Goal: Task Accomplishment & Management: Complete application form

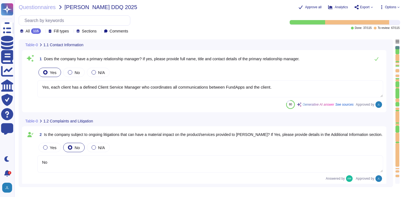
type textarea "Yes, each client has a defined Client Service Manager who coordinates all commu…"
type textarea "No"
type textarea "Yes, the company has a Board of Directors. The board includes directors that ar…"
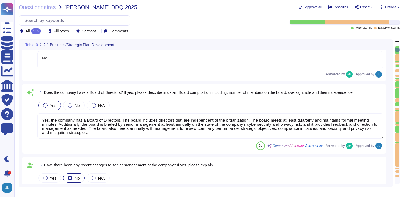
type textarea "No"
type textarea "Our CEO - [PERSON_NAME]"
type textarea "The board of directors plays a significant role in the company's strategic over…"
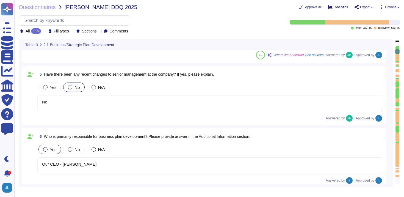
type textarea "FundApps mandates a third-party financial auditor to review its financial state…"
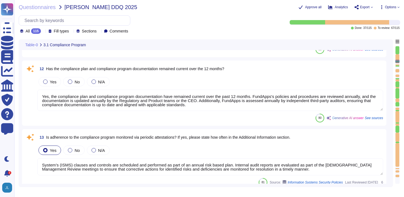
type textarea "Yes, FundApps has a defined Code of Conduct, which is signed off annually by th…"
type textarea "No."
type textarea "All new employees receive security training, and existing employees undergo ann…"
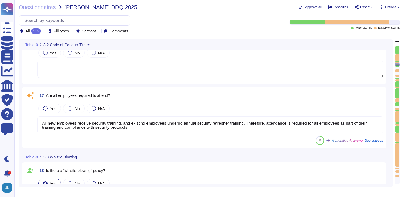
type textarea "Yes, FundApps has a whistleblowing policy, which is detailed in the Code of Con…"
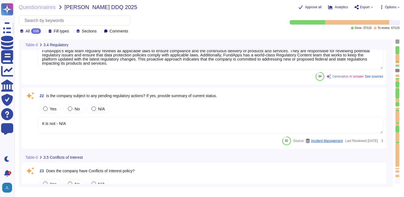
type textarea "FundApps's legal team regularly reviews all applicable laws to ensure complianc…"
type textarea "It is not - N/A"
type textarea "FundApps's Code of Conduct includes a section on Conflict of Interest. However,…"
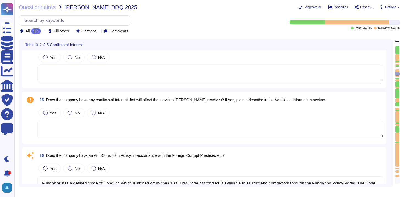
type textarea "FundApps has a defined Code of Conduct, which is signed off by the CEO. This Co…"
type textarea "Yes, the company has procedures in place to allow reporting of any misconduct, …"
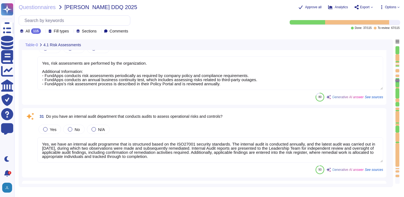
type textarea "Yes, risk assessments are performed by the organization. Additional Information…"
type textarea "Yes, we have an internal audit programme that is structured based on the ISO270…"
type textarea "FundApps is audited annually by independent third-party auditors who provide a …"
type textarea "Yes, we have a formal Incident Response Policy that includes comprehensive proc…"
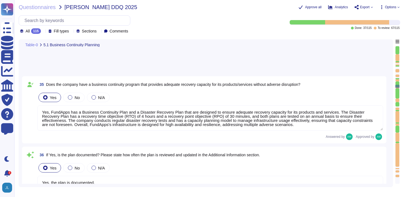
type textarea "Yes, FundApps has a Business Continuity Plan and a Disaster Recovery Plan that …"
type textarea "Yes, the plan is documented. Additional Information: - FundApps's Business Cont…"
type textarea "The business continuity and disaster recovery plans at [GEOGRAPHIC_DATA] includ…"
type textarea "Yes, a business continuity exercise has been performed in the last 12 months. T…"
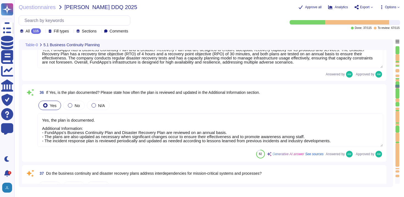
scroll to position [1, 0]
type textarea "Yes, as described in the Business Continuity Policy ([URL][DOMAIN_NAME])."
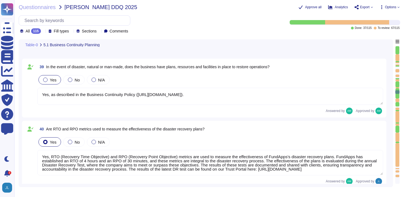
type textarea "Yes, RTO (Recovery Time Objective) and RPO (Recovery Point Objective) metrics a…"
type textarea "FundApps backups production data to local storage at the following frequency: F…"
type textarea "- Continuous backups of production data to a hot standby instance in the same r…"
type textarea "FundApps conducts an annual Disaster Recovery Test, which includes testing the …"
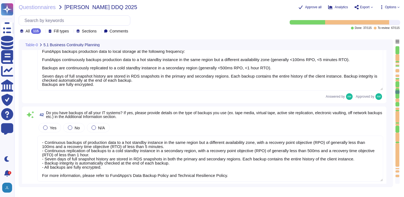
scroll to position [2792, 0]
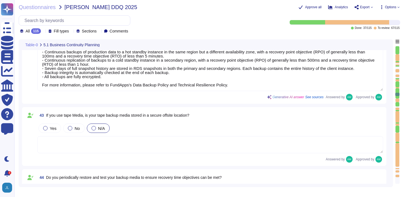
type textarea "Yes, appropriate training procedures and documentation have been established at…"
click at [396, 67] on div at bounding box center [398, 68] width 4 height 2
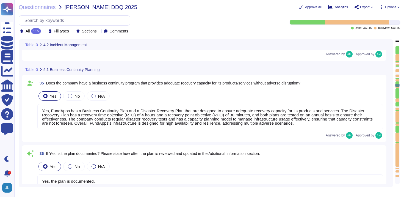
type textarea "Yes, we have a formal Incident Response Policy that includes comprehensive proc…"
type textarea "FundApps will endeavour to notify clients of any potential incidents impacting …"
type textarea "Yes, FundApps has a Business Continuity Plan and a Disaster Recovery Plan that …"
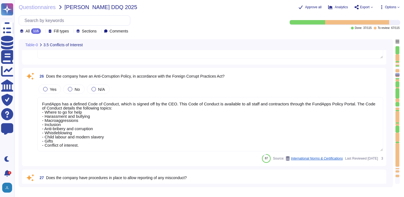
type textarea "FundApps's Code of Conduct includes a section on Conflict of Interest. However,…"
type textarea "FundApps has a defined Code of Conduct, which is signed off by the CEO. This Co…"
type textarea "Yes, the company has procedures in place to allow reporting of any misconduct, …"
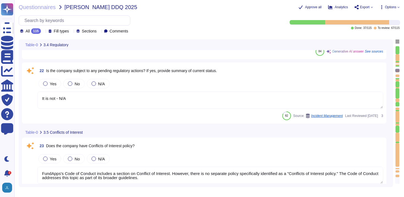
type textarea "FundApps's legal team regularly reviews all applicable laws to ensure complianc…"
type textarea "It is not - N/A"
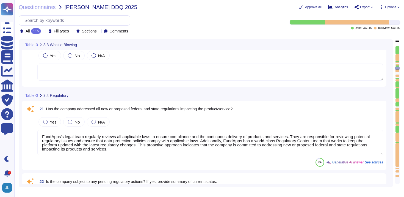
type textarea "Yes, FundApps has a whistleblowing policy, which is detailed in the Code of Con…"
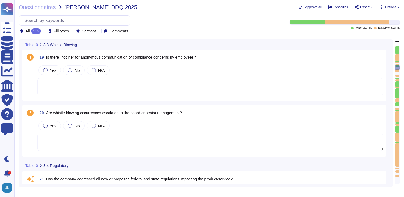
scroll to position [1162, 0]
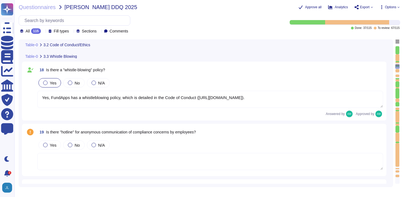
type textarea "No."
type textarea "All new employees receive security training, and existing employees undergo ann…"
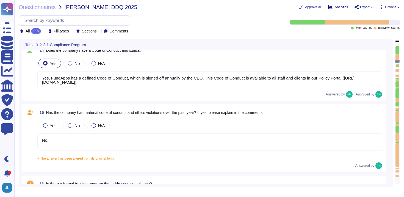
type textarea "Yes, the compliance plan and compliance program documentation have remained cur…"
type textarea "System’s (ISMS) clauses and controls are scheduled and performed as part of an …"
type textarea "Yes, FundApps has a defined Code of Conduct, which is signed off annually by th…"
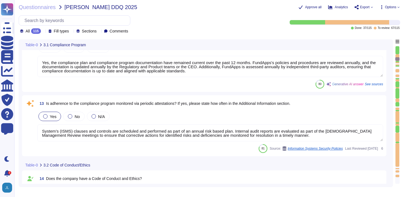
type textarea "FundApps has a team of compliance professionals who monitor existing and upcomi…"
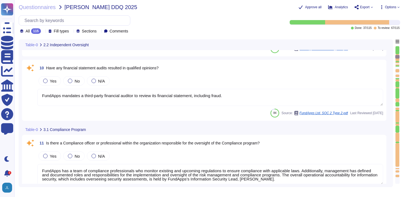
type textarea "FundApps mandates a third-party financial auditor to review its financial state…"
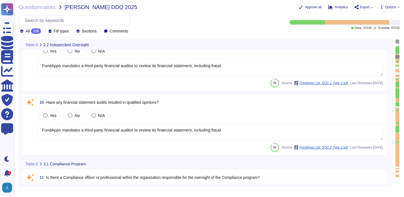
type textarea "System’s (ISMS) clauses and controls are scheduled and performed as part of an …"
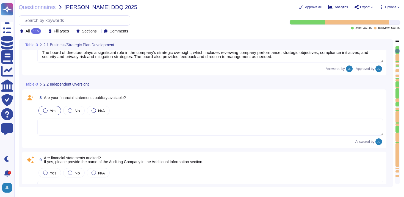
scroll to position [144, 0]
type textarea "No"
type textarea "Yes, the company has a Board of Directors. The board includes directors that ar…"
type textarea "No"
type textarea "Our CEO - [PERSON_NAME]"
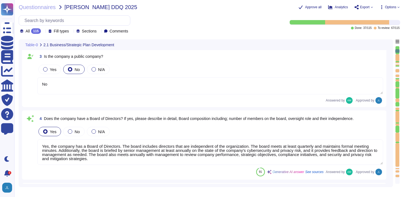
scroll to position [0, 0]
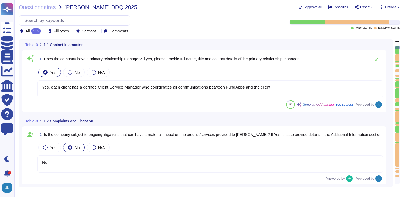
type textarea "Yes, each client has a defined Client Service Manager who coordinates all commu…"
type textarea "No"
click at [43, 32] on icon at bounding box center [43, 32] width 0 height 0
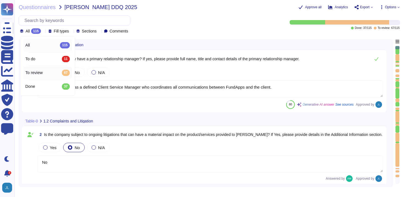
click at [42, 73] on span "To review" at bounding box center [33, 72] width 17 height 5
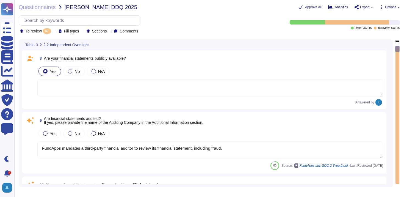
type textarea "FundApps has a team of compliance professionals who monitor existing and upcomi…"
type textarea "FundApps mandates a third-party financial auditor to review its financial state…"
click at [52, 31] on div "To review 67" at bounding box center [36, 31] width 33 height 6
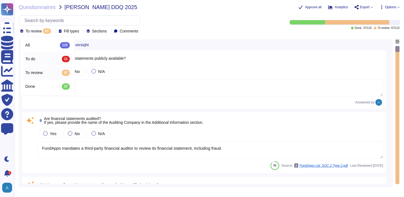
click at [53, 61] on div "To do 11" at bounding box center [47, 59] width 45 height 6
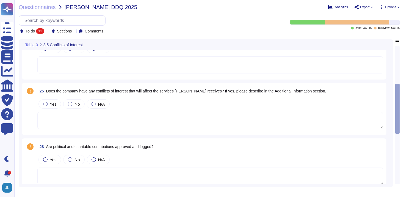
scroll to position [246, 0]
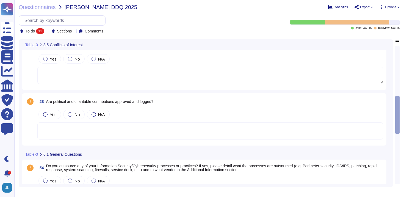
click at [41, 29] on div "11" at bounding box center [40, 31] width 8 height 6
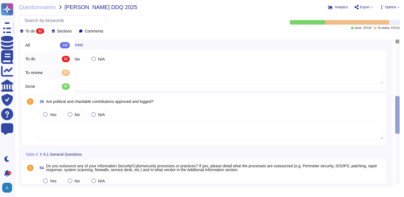
click at [47, 70] on div "To review 67" at bounding box center [47, 73] width 45 height 6
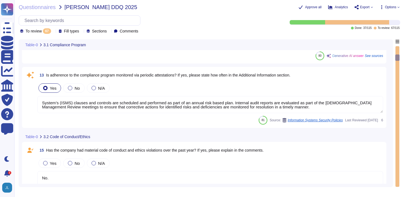
type textarea "FundApps has a team of compliance professionals who monitor existing and upcomi…"
type textarea "Yes, the compliance plan and compliance program documentation have remained cur…"
type textarea "System’s (ISMS) clauses and controls are scheduled and performed as part of an …"
type textarea "No."
type textarea "All new employees receive security training, and existing employees undergo ann…"
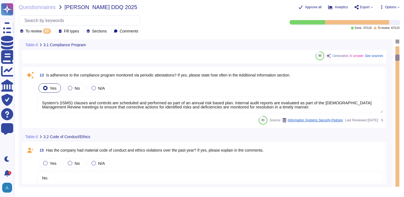
type textarea "FundApps's legal team regularly reviews all applicable laws to ensure complianc…"
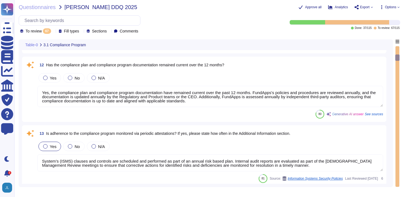
scroll to position [89, 0]
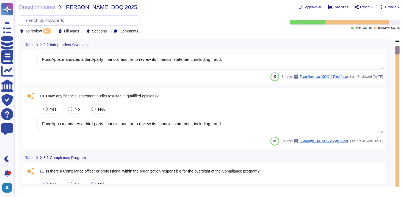
type textarea "FundApps mandates a third-party financial auditor to review its financial state…"
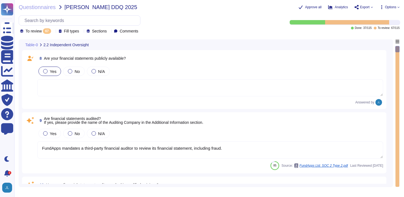
click at [111, 94] on textarea at bounding box center [210, 87] width 346 height 17
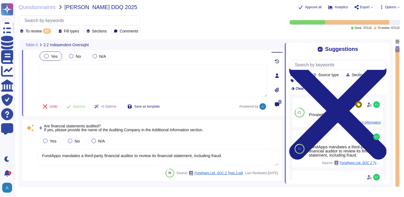
scroll to position [16, 0]
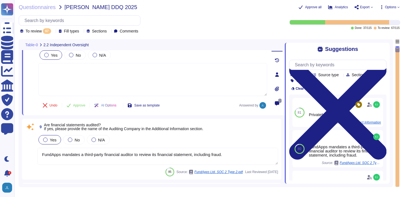
click at [53, 142] on div "Yes" at bounding box center [50, 139] width 23 height 9
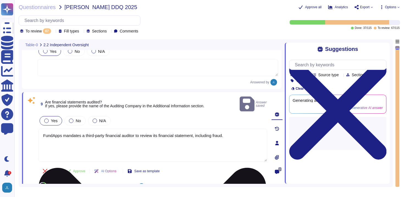
scroll to position [20, 0]
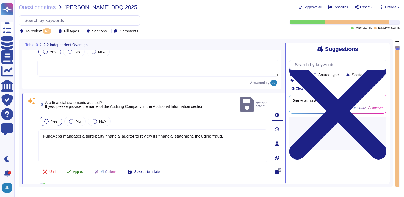
click at [81, 170] on span "Approve" at bounding box center [79, 171] width 12 height 3
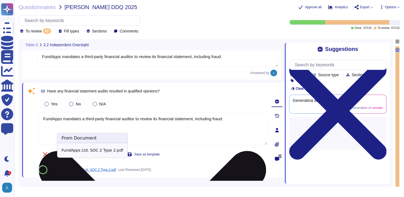
type textarea "Yes, the compliance plan and compliance program documentation have remained cur…"
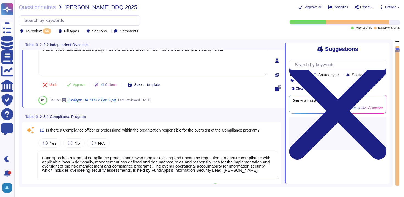
type textarea "Yes, the compliance plan and compliance program documentation have remained cur…"
type textarea "FundApps mandates a third-party financial auditor to review its financial state…"
type textarea "FundApps has a team of compliance professionals who monitor existing and upcomi…"
type textarea "System’s (ISMS) clauses and controls are scheduled and performed as part of an …"
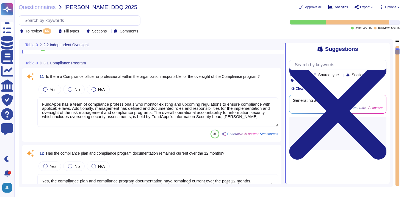
type textarea "No."
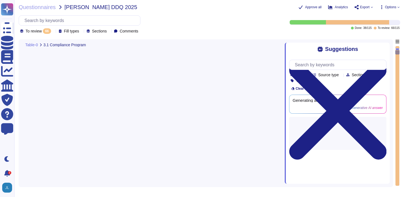
scroll to position [8, 0]
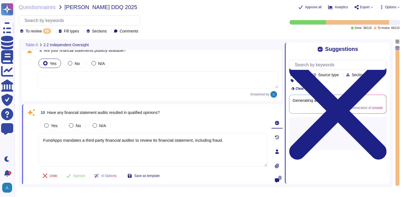
type textarea "FundApps mandates a third-party financial auditor to review its financial state…"
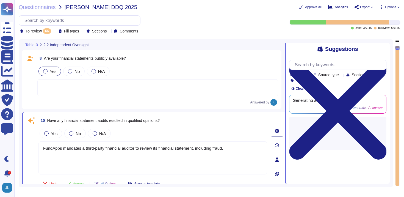
click at [125, 86] on textarea at bounding box center [157, 87] width 241 height 17
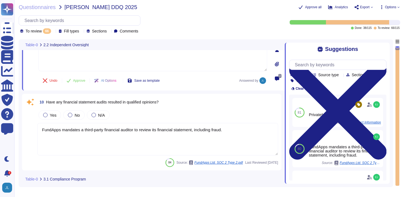
scroll to position [43, 0]
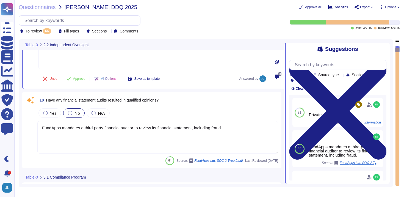
click at [75, 115] on span "No" at bounding box center [77, 113] width 5 height 5
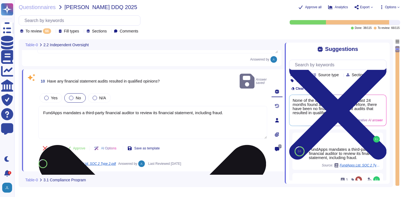
click at [130, 122] on textarea "FundApps mandates a third-party financial auditor to review its financial state…" at bounding box center [153, 122] width 229 height 33
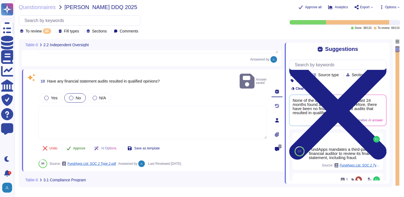
click at [81, 147] on span "Approve" at bounding box center [79, 148] width 12 height 3
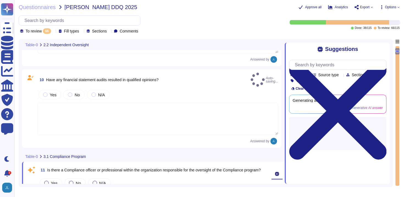
type textarea "System’s (ISMS) clauses and controls are scheduled and performed as part of an …"
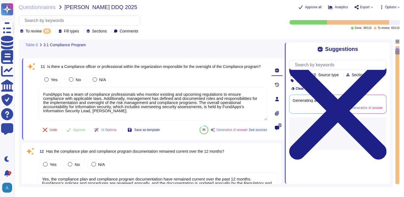
type textarea "System’s (ISMS) clauses and controls are scheduled and performed as part of an …"
type textarea "Yes, the compliance plan and compliance program documentation have remained cur…"
type textarea "FundApps has a team of compliance professionals who monitor existing and upcomi…"
type textarea "No."
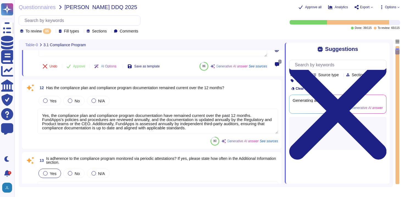
type textarea "All new employees receive security training, and existing employees undergo ann…"
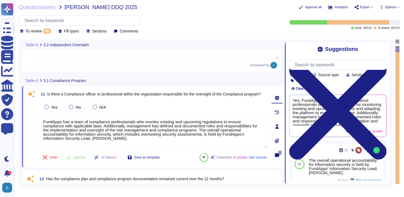
scroll to position [37, 0]
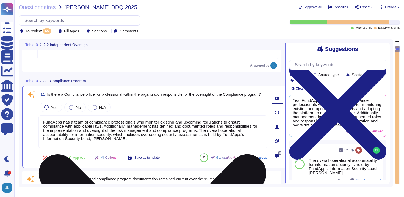
click at [126, 139] on textarea "FundApps has a team of compliance professionals who monitor existing and upcomi…" at bounding box center [153, 131] width 229 height 33
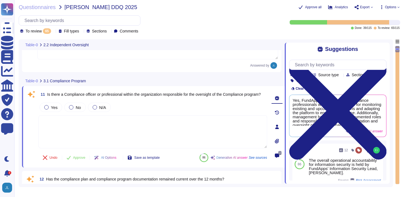
click at [77, 81] on span "3.1 Compliance Program" at bounding box center [64, 81] width 43 height 4
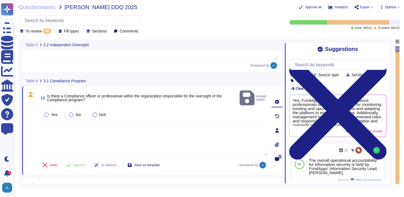
click at [51, 32] on div "65" at bounding box center [47, 31] width 8 height 6
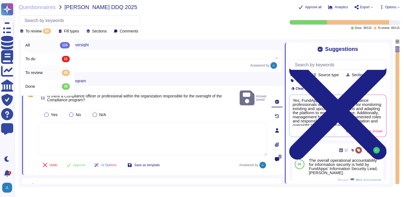
click at [49, 42] on div "All 115" at bounding box center [47, 45] width 45 height 6
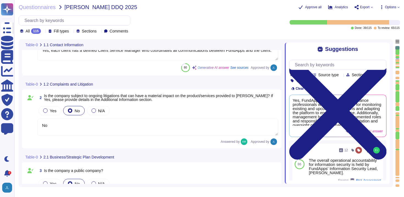
type textarea "Yes, the company has a Board of Directors. The board includes directors that ar…"
type textarea "No"
type textarea "Yes, each client has a defined Client Service Manager who coordinates all commu…"
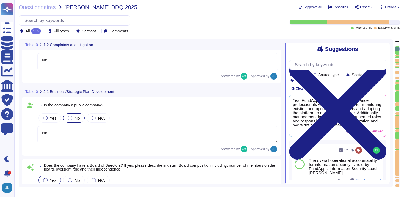
type textarea "Our CEO - [PERSON_NAME]"
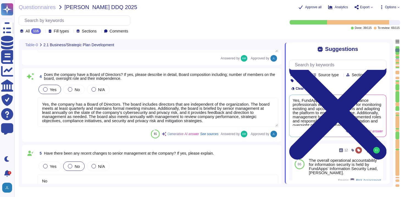
scroll to position [1, 0]
type textarea "The board of directors plays a significant role in the company's strategic over…"
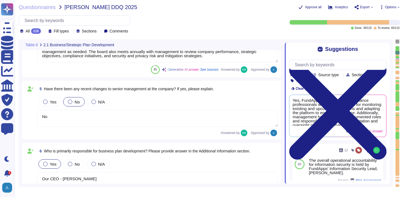
type textarea "FundApps mandates a third-party financial auditor to review its financial state…"
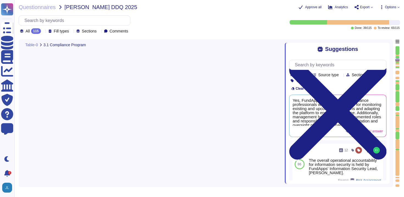
type textarea "Yes, the compliance plan and compliance program documentation have remained cur…"
type textarea "System’s (ISMS) clauses and controls are scheduled and performed as part of an …"
type textarea "Yes, FundApps has a defined Code of Conduct, which is signed off annually by th…"
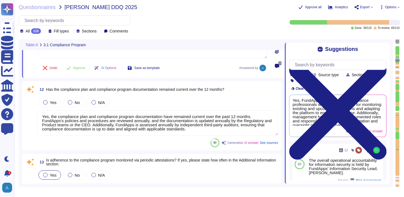
type textarea "No."
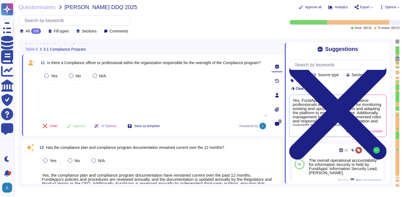
type textarea "FundApps mandates a third-party financial auditor to review its financial state…"
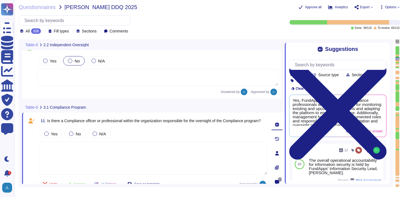
scroll to position [604, 0]
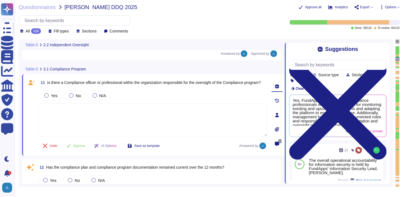
type textarea "Yes, FundApps has a defined Code of Conduct, which is signed off annually by th…"
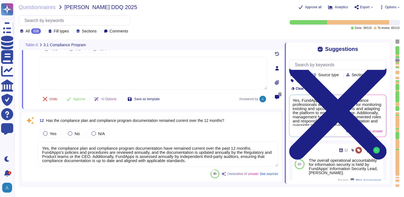
scroll to position [679, 0]
click at [128, 150] on textarea "Yes, the compliance plan and compliance program documentation have remained cur…" at bounding box center [157, 153] width 241 height 25
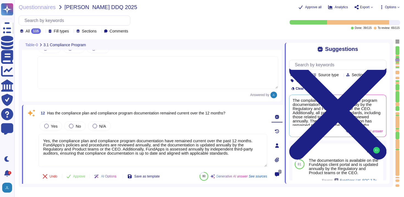
drag, startPoint x: 259, startPoint y: 140, endPoint x: 40, endPoint y: 131, distance: 219.8
click at [40, 131] on div "Yes No N/A Yes, the compliance plan and compliance program documentation have r…" at bounding box center [153, 143] width 229 height 47
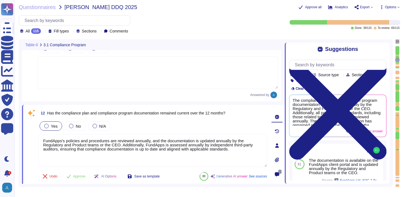
type textarea "FundApps's policies and procedures are reviewed annually, and the documentation…"
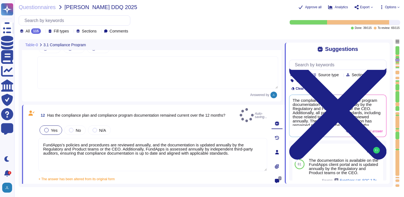
click at [56, 130] on div "Yes" at bounding box center [51, 129] width 23 height 9
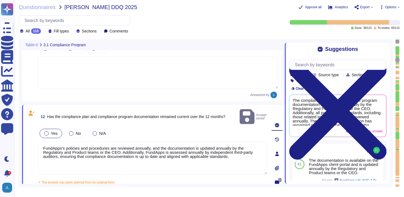
click at [54, 131] on span "Yes" at bounding box center [54, 133] width 7 height 5
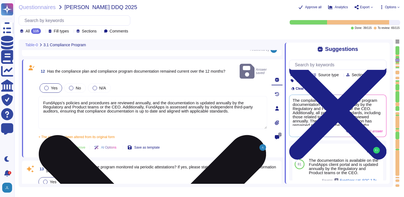
type textarea "No."
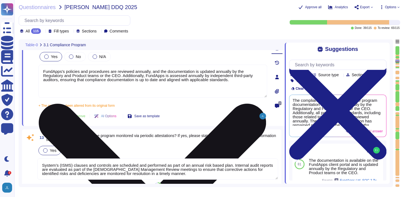
scroll to position [761, 0]
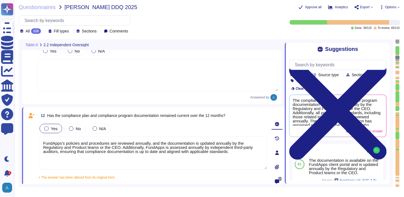
type textarea "FundApps mandates a third-party financial auditor to review its financial state…"
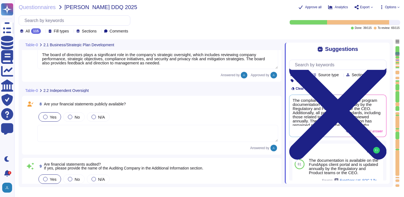
type textarea "Yes, the company has a Board of Directors. The board includes directors that ar…"
type textarea "No"
type textarea "Our CEO - [PERSON_NAME]"
type textarea "The board of directors plays a significant role in the company's strategic over…"
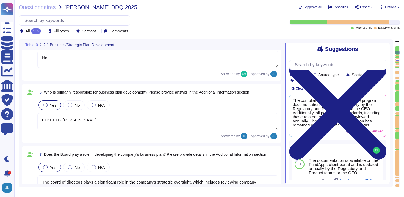
type textarea "No"
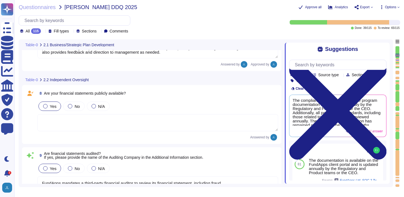
scroll to position [442, 0]
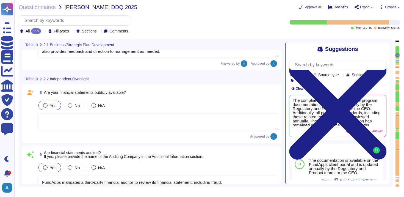
click at [101, 123] on textarea at bounding box center [157, 121] width 241 height 17
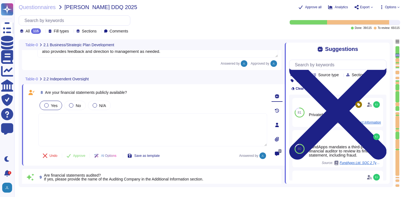
type textarea "T"
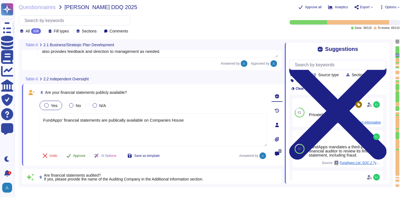
type textarea "FundApps' financial statements are publicly available on Companies House"
click at [78, 154] on div "8 Are your financial statements publicly available? Yes No N/A FundApps' financ…" at bounding box center [146, 124] width 241 height 75
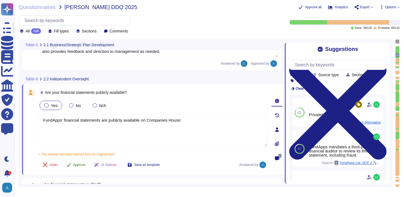
click at [83, 164] on span "Approve" at bounding box center [79, 164] width 12 height 3
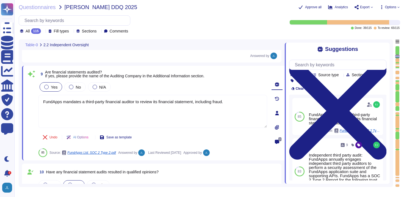
type textarea "FundApps's policies and procedures are reviewed annually, and the documentation…"
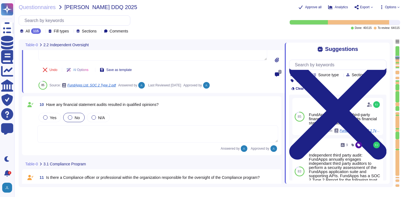
type textarea "System’s (ISMS) clauses and controls are scheduled and performed as part of an …"
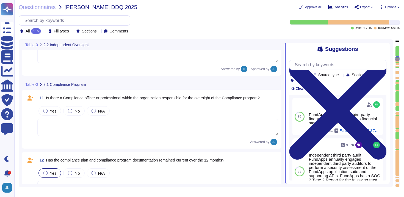
type textarea "Yes, FundApps has a defined Code of Conduct, which is signed off annually by th…"
type textarea "FundApps mandates a third-party financial auditor to review its financial state…"
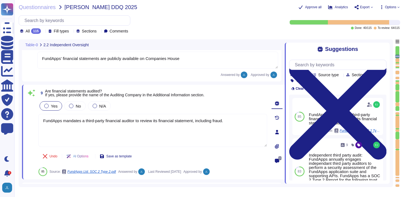
type textarea "FundApps' financial statements are publicly available on Companies House"
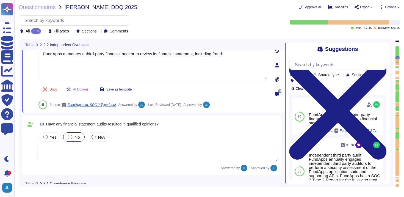
type textarea "FundApps's policies and procedures are reviewed annually, and the documentation…"
type textarea "System’s (ISMS) clauses and controls are scheduled and performed as part of an …"
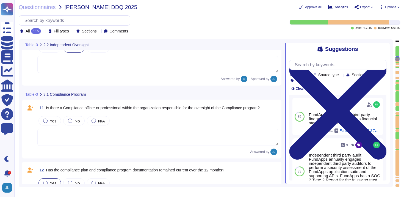
type textarea "Yes, FundApps has a defined Code of Conduct, which is signed off annually by th…"
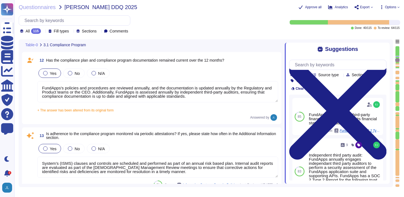
type textarea "No."
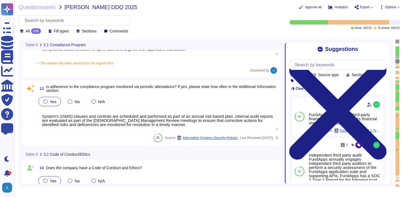
scroll to position [1, 0]
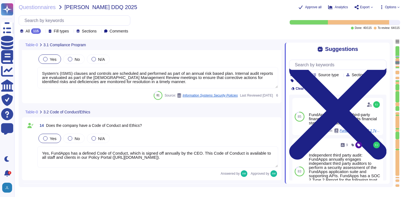
type textarea "All new employees receive security training, and existing employees undergo ann…"
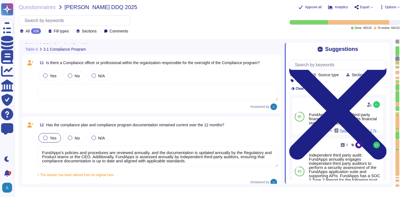
type textarea "FundApps mandates a third-party financial auditor to review its financial state…"
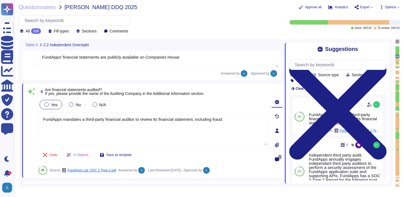
type textarea "FundApps' financial statements are publicly available on Companies House"
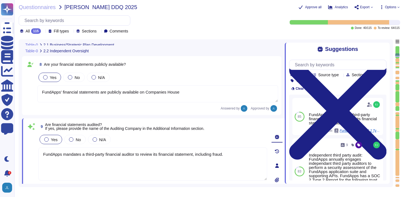
type textarea "Our CEO - [PERSON_NAME]"
type textarea "The board of directors plays a significant role in the company's strategic over…"
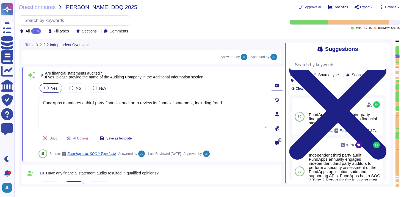
type textarea "FundApps's policies and procedures are reviewed annually, and the documentation…"
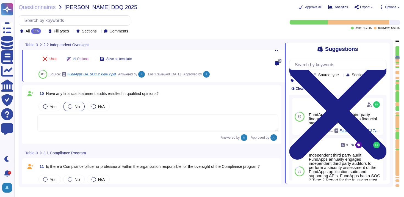
type textarea "System’s (ISMS) clauses and controls are scheduled and performed as part of an …"
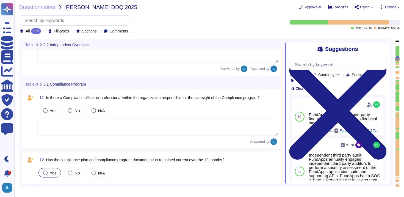
scroll to position [657, 0]
type textarea "Yes, FundApps has a defined Code of Conduct, which is signed off annually by th…"
click at [76, 111] on span "No" at bounding box center [77, 110] width 5 height 5
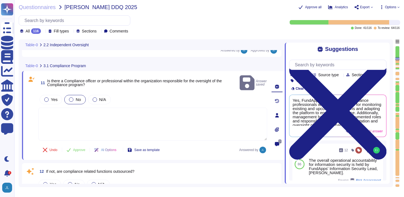
type textarea "System’s (ISMS) clauses and controls are scheduled and performed as part of an …"
type textarea "FundApps utilizes subservice organizations to perform certain functions, includ…"
type textarea "FundApps's policies and procedures are reviewed annually, and the documentation…"
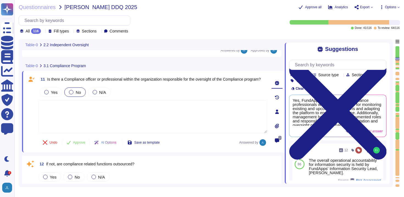
click at [89, 64] on div at bounding box center [88, 66] width 2 height 4
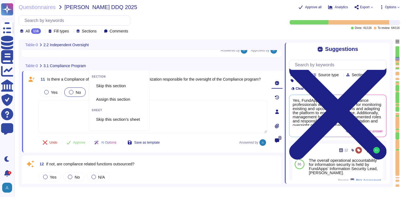
click at [89, 64] on div at bounding box center [88, 66] width 2 height 4
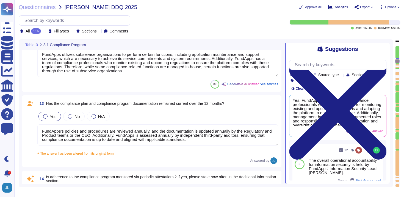
type textarea "Yes, FundApps has a defined Code of Conduct, which is signed off annually by th…"
type textarea "No."
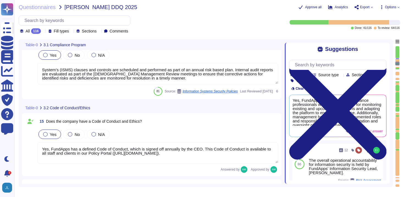
type textarea "All new employees receive security training, and existing employees undergo ann…"
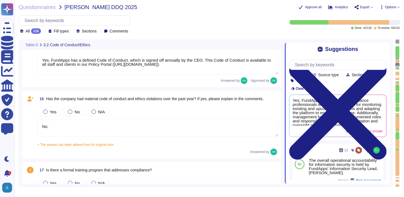
type textarea "Yes, FundApps has a whistleblowing policy, which is detailed in the Code of Con…"
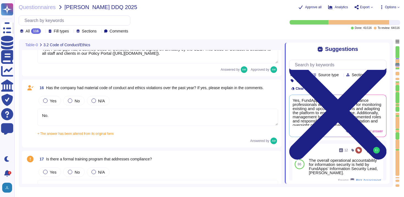
scroll to position [1014, 0]
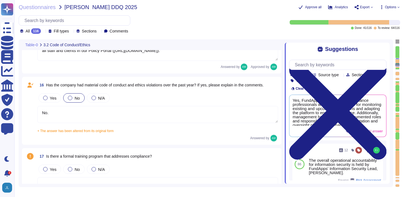
click at [70, 99] on div at bounding box center [70, 98] width 4 height 4
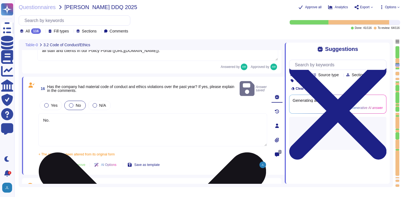
click at [87, 124] on textarea "No." at bounding box center [153, 129] width 229 height 33
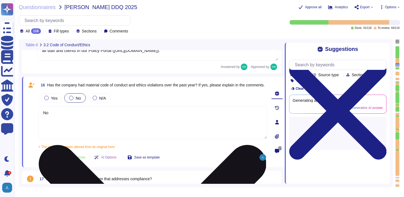
type textarea "N"
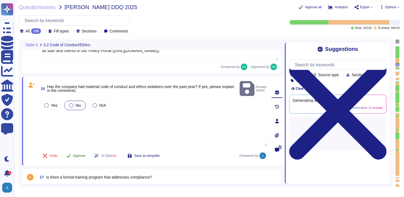
click at [79, 152] on button "Approve" at bounding box center [76, 155] width 28 height 11
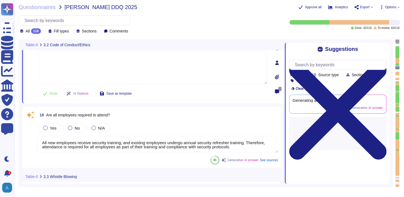
scroll to position [1148, 0]
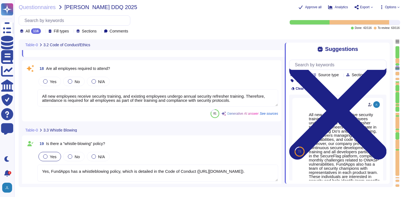
type textarea "FundApps's legal team regularly reviews all applicable laws to ensure complianc…"
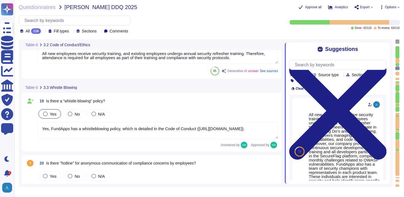
scroll to position [1254, 0]
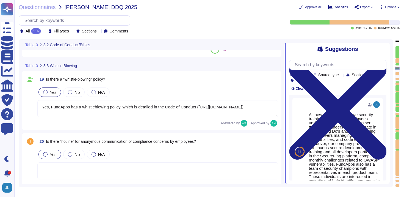
click at [55, 158] on div "Yes" at bounding box center [50, 154] width 23 height 9
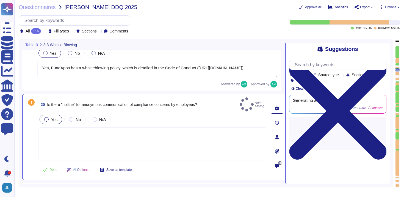
click at [94, 149] on textarea at bounding box center [153, 143] width 229 height 33
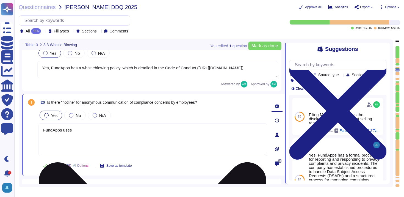
click at [106, 133] on textarea "FundApps uses" at bounding box center [153, 139] width 229 height 33
click at [140, 130] on textarea "FundApps uses" at bounding box center [153, 139] width 229 height 33
type textarea "FundApps uses an"
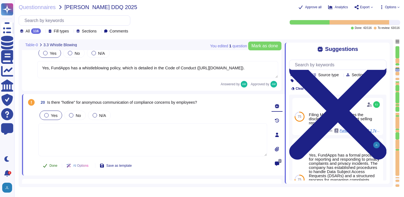
click at [53, 166] on span "Done" at bounding box center [54, 165] width 8 height 3
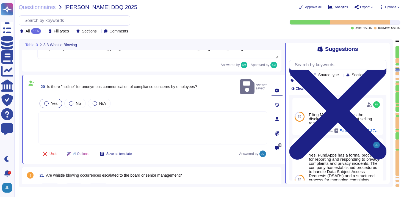
type textarea "It is not - N/A"
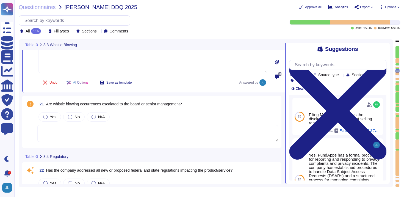
scroll to position [1357, 0]
type textarea "FundApps's Code of Conduct includes a section on Conflict of Interest. However,…"
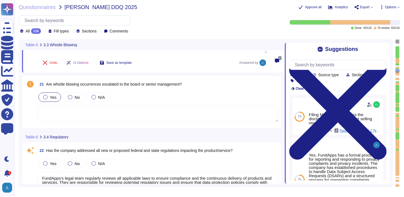
click at [50, 98] on span "Yes" at bounding box center [53, 97] width 7 height 5
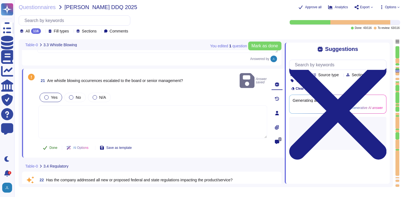
click at [51, 146] on span "Done" at bounding box center [54, 147] width 8 height 3
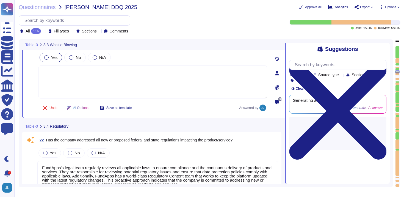
type textarea "FundApps's Code of Conduct includes a section on Conflict of Interest. However,…"
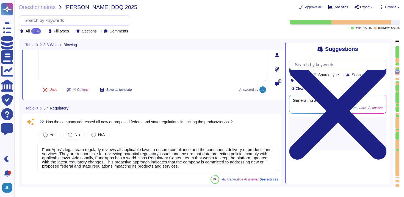
scroll to position [1, 0]
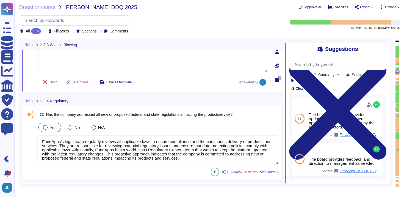
click at [53, 127] on span "Yes" at bounding box center [53, 127] width 7 height 5
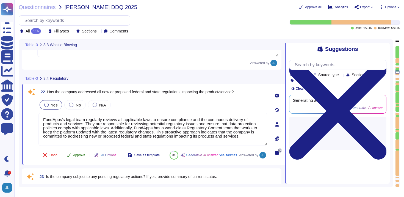
click at [80, 156] on span "Approve" at bounding box center [79, 155] width 12 height 3
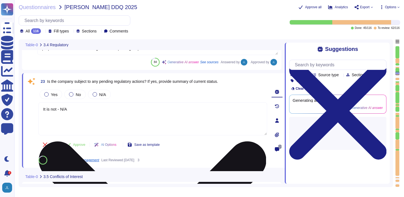
scroll to position [1492, 0]
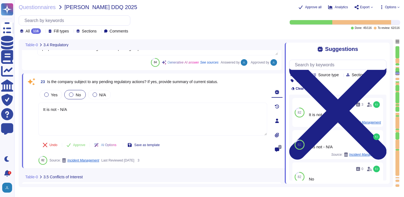
click at [81, 97] on div "No" at bounding box center [74, 94] width 21 height 9
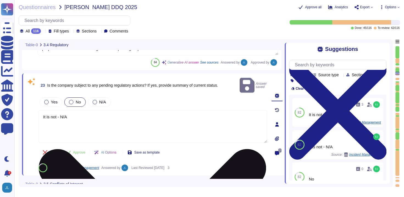
click at [79, 110] on textarea "It is not - N/A" at bounding box center [153, 126] width 229 height 33
type textarea "I"
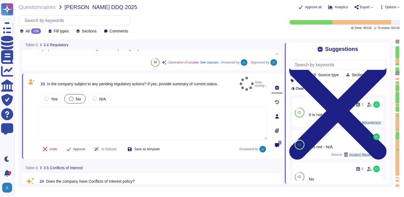
click at [74, 147] on span "Approve" at bounding box center [79, 148] width 12 height 3
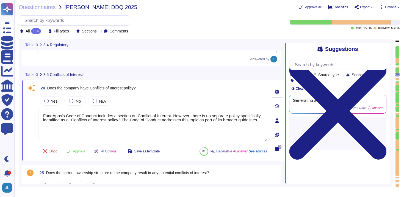
type textarea "FundApps has a defined Code of Conduct, which is signed off by the CEO. This Co…"
type textarea "It is not - N/A"
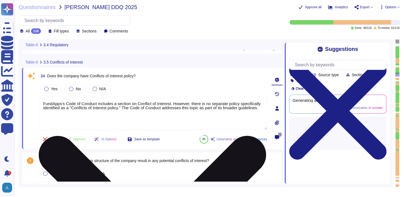
scroll to position [1582, 0]
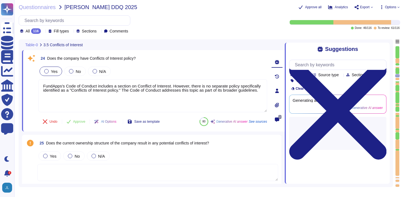
click at [54, 70] on span "Yes" at bounding box center [54, 71] width 7 height 5
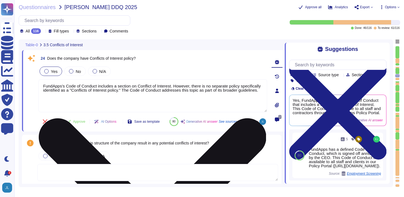
drag, startPoint x: 116, startPoint y: 95, endPoint x: 133, endPoint y: 92, distance: 17.3
click at [133, 92] on textarea "FundApps's Code of Conduct includes a section on Conflict of Interest. However,…" at bounding box center [153, 95] width 229 height 33
click at [146, 91] on textarea "FundApps's Code of Conduct includes a section on Conflict of Interest. However,…" at bounding box center [153, 95] width 229 height 33
drag, startPoint x: 146, startPoint y: 90, endPoint x: 178, endPoint y: 86, distance: 32.5
click at [178, 86] on textarea "FundApps's Code of Conduct includes a section on Conflict of Interest. However,…" at bounding box center [153, 95] width 229 height 33
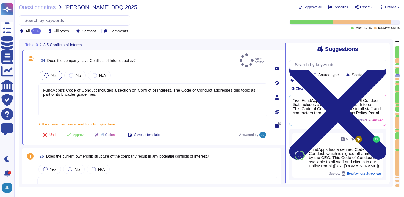
type textarea "FundApps's Code of Conduct includes a section on Conflict of Interest. The Code…"
click at [74, 122] on div "24 Does the company have Conflicts of Interest policy? Auto-saving... Yes No N/…" at bounding box center [146, 97] width 241 height 88
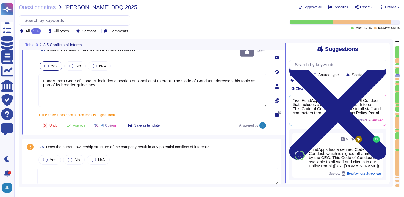
scroll to position [1595, 0]
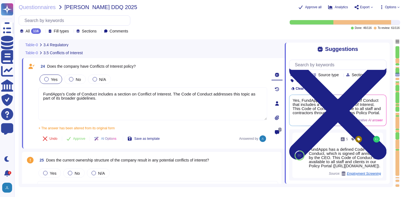
type textarea "FundApps's legal team regularly reviews all applicable laws to ensure complianc…"
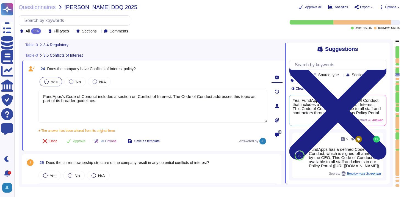
scroll to position [1577, 0]
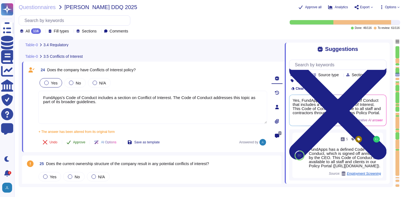
click at [76, 142] on span "Approve" at bounding box center [79, 142] width 12 height 3
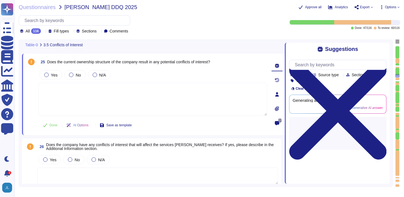
type textarea "Yes, the company has procedures in place to allow reporting of any misconduct, …"
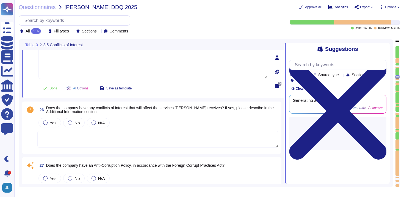
scroll to position [1695, 0]
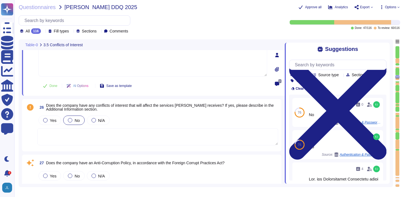
click at [72, 119] on div at bounding box center [70, 120] width 4 height 4
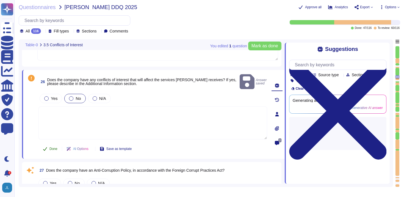
click at [55, 147] on span "Done" at bounding box center [54, 148] width 8 height 3
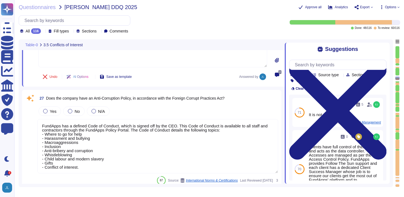
scroll to position [1760, 0]
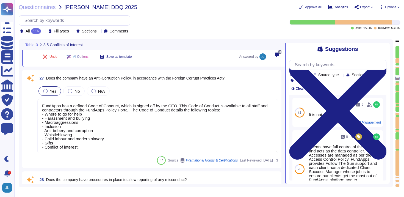
type textarea "Yes, there is a Risk Management function within the organisation. FundApps has …"
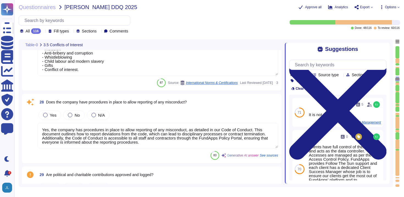
scroll to position [1857, 0]
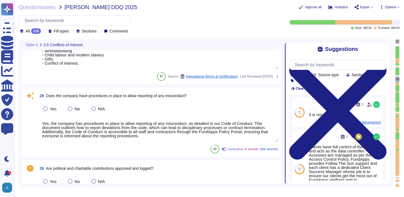
type textarea "Yes, risk assessments are performed by the organization. Additional Information…"
click at [51, 112] on div "Yes" at bounding box center [50, 108] width 23 height 9
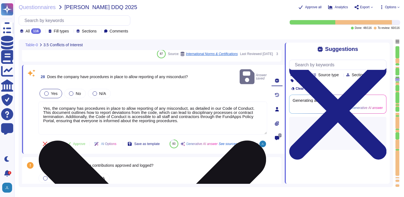
type textarea "Yes, risk assessments are performed by the organization. Additional Information…"
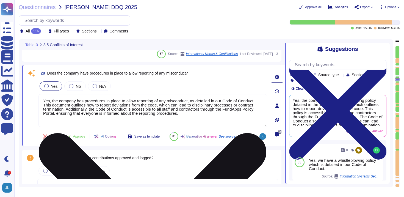
click at [193, 114] on textarea "Yes, the company has procedures in place to allow reporting of any misconduct, …" at bounding box center [153, 110] width 229 height 33
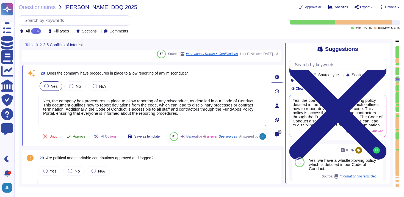
click at [78, 138] on span "Approve" at bounding box center [79, 136] width 12 height 3
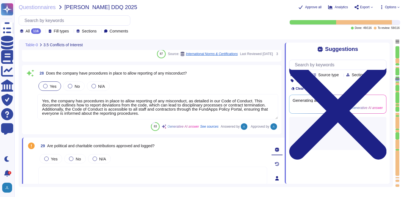
type textarea "Yes, risk assessments are performed by the organization. Additional Information…"
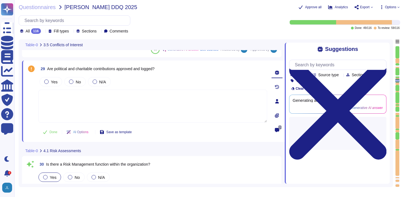
scroll to position [1935, 0]
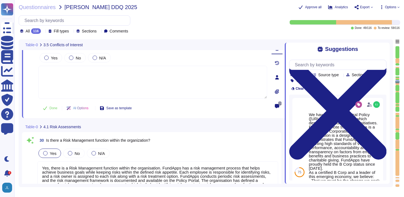
type textarea "Yes, we have an internal audit programme that is structured based on the ISO270…"
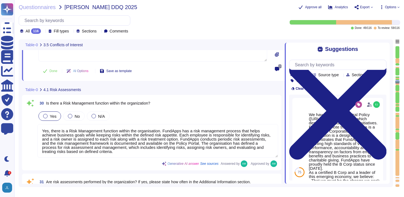
scroll to position [1999, 0]
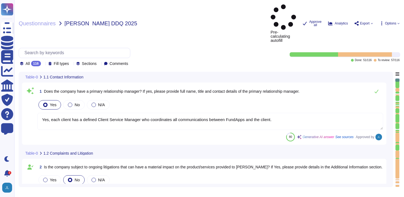
type textarea "Yes, each client has a defined Client Service Manager who coordinates all commu…"
type textarea "No"
type textarea "Yes, the company has a Board of Directors. The board includes directors that ar…"
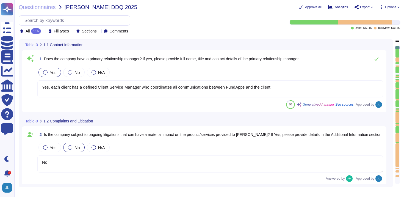
type textarea "No"
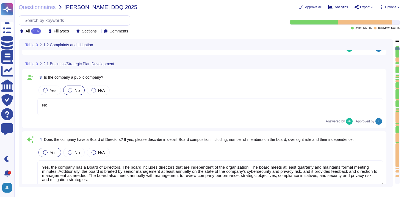
type textarea "Our CEO - [PERSON_NAME]"
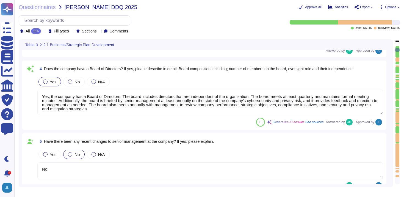
type textarea "The board of directors plays a significant role in the company's strategic over…"
type textarea "FundApps' financial statements are publicly available on Companies House"
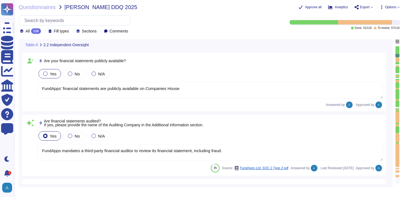
type textarea "FundApps mandates a third-party financial auditor to review its financial state…"
type textarea "FundApps utilizes subservice organizations to perform certain functions, includ…"
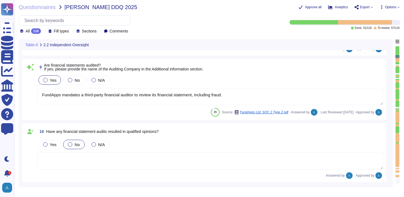
type textarea "FundApps's policies and procedures are reviewed annually, and the documentation…"
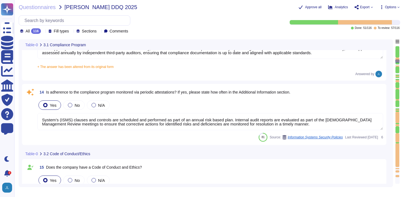
type textarea "System’s (ISMS) clauses and controls are scheduled and performed as part of an …"
type textarea "Yes, FundApps has a defined Code of Conduct, which is signed off annually by th…"
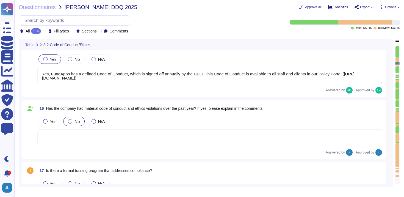
type textarea "All new employees receive security training, and existing employees undergo ann…"
type textarea "Yes, FundApps has a whistleblowing policy, which is detailed in the Code of Con…"
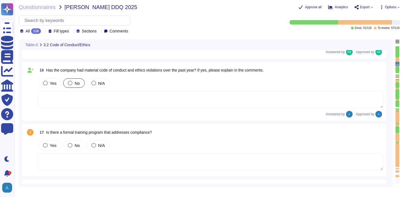
scroll to position [991, 0]
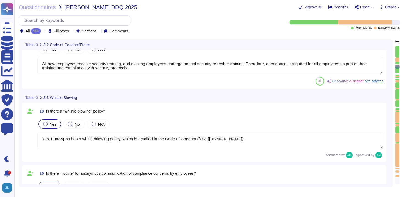
type textarea "FundApps's legal team regularly reviews all applicable laws to ensure complianc…"
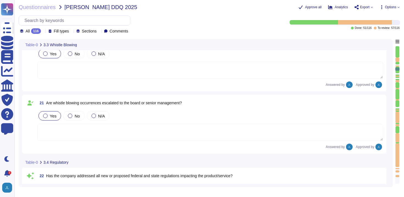
type textarea "FundApps's Code of Conduct includes a section on Conflict of Interest. The Code…"
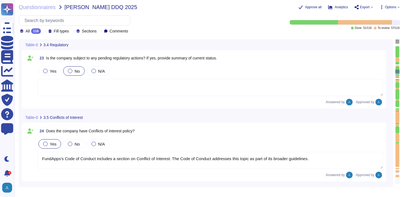
type textarea "FundApps has a defined Code of Conduct, which is signed off by the CEO. This Co…"
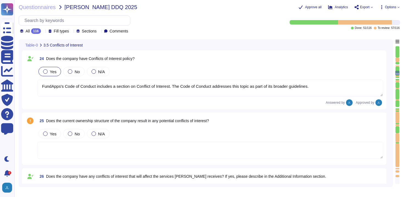
scroll to position [1493, 0]
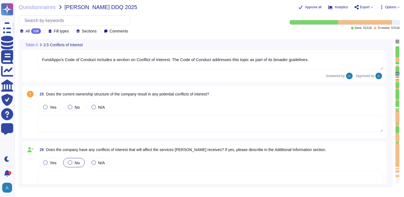
type textarea "Yes, the company has procedures in place to allow reporting of any misconduct, …"
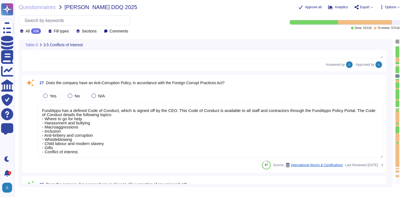
type textarea "Yes, there is a Risk Management function within the organisation. FundApps has …"
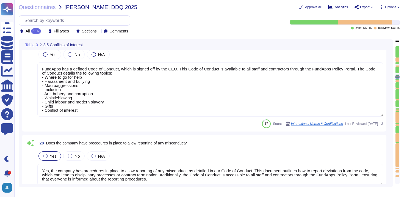
scroll to position [1, 0]
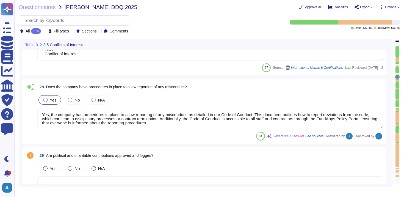
type textarea "Yes, risk assessments are performed by the organization. Additional Information…"
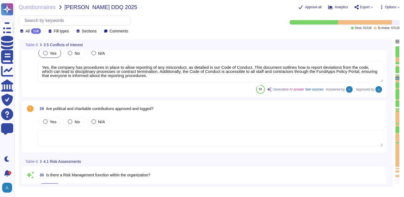
scroll to position [1781, 0]
click at [50, 120] on span "Yes" at bounding box center [53, 121] width 7 height 5
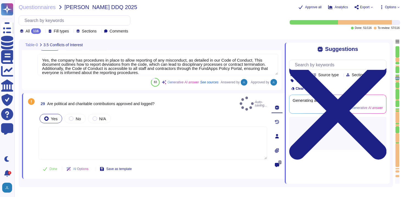
type textarea "Yes, risk assessments are performed by the organization. Additional Information…"
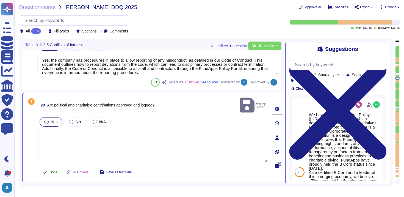
click at [50, 171] on span "Done" at bounding box center [54, 172] width 8 height 3
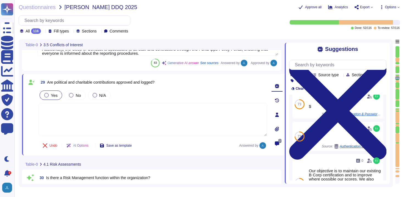
scroll to position [182, 0]
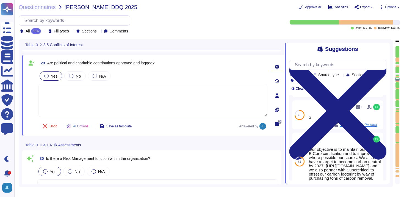
type textarea "Yes, we have an internal audit programme that is structured based on the ISO270…"
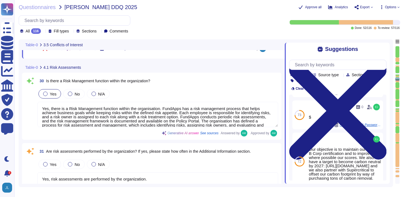
type textarea "FundApps is audited annually by independent third-party auditors who provide a …"
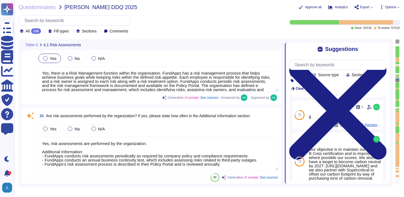
scroll to position [1934, 0]
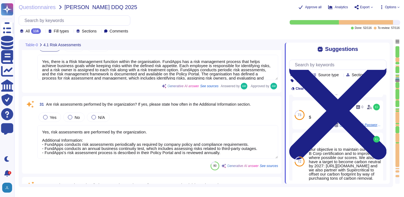
click at [121, 136] on textarea "Yes, risk assessments are performed by the organization. Additional Information…" at bounding box center [157, 142] width 241 height 34
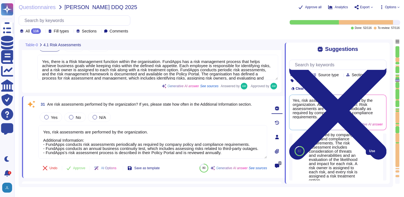
scroll to position [68, 0]
click at [369, 149] on button "Use" at bounding box center [372, 151] width 13 height 8
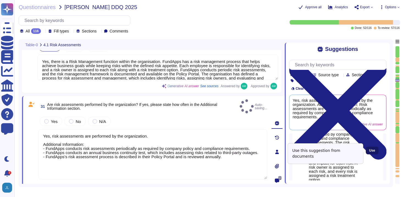
type textarea "Yes, risk assessments are performed by the organization. Additional Information…"
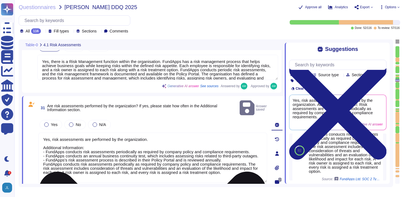
scroll to position [1, 0]
click at [149, 159] on textarea "Yes, risk assessments are performed by the organization. Additional Information…" at bounding box center [153, 158] width 229 height 50
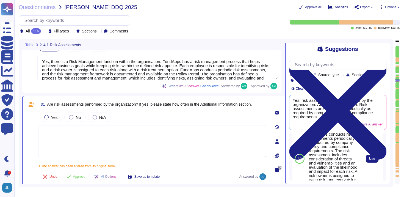
scroll to position [68, 0]
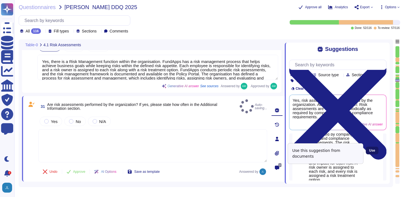
click at [372, 152] on span "Use" at bounding box center [373, 150] width 6 height 3
type textarea "FundApps conducts risk assessments periodically as required by company policy a…"
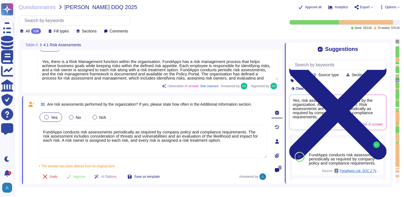
click at [54, 118] on span "Yes" at bounding box center [54, 117] width 7 height 5
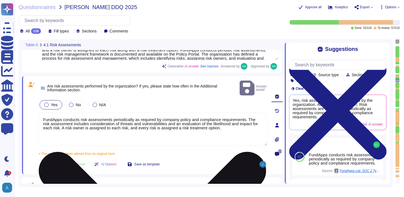
scroll to position [1966, 0]
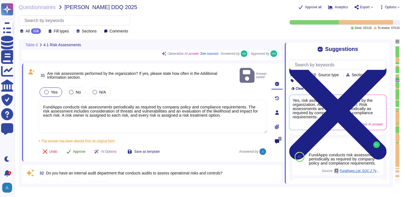
click at [79, 150] on span "Approve" at bounding box center [79, 151] width 12 height 3
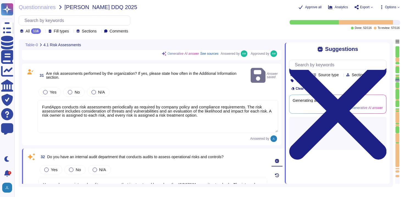
scroll to position [0, 0]
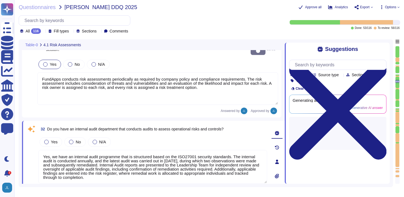
type textarea "Yes, we have a formal Incident Response Policy that includes comprehensive proc…"
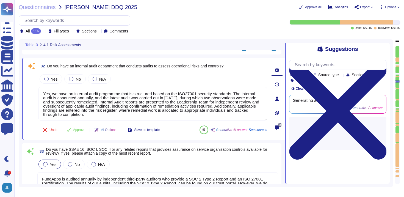
scroll to position [2051, 0]
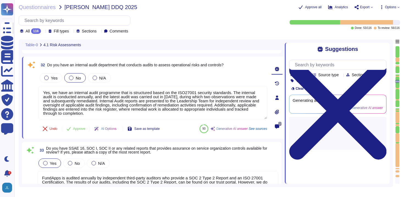
click at [80, 76] on span "No" at bounding box center [78, 78] width 5 height 5
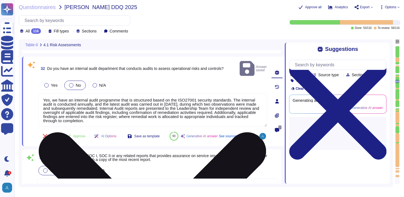
click at [108, 97] on textarea "Yes, we have an internal audit programme that is structured based on the ISO270…" at bounding box center [153, 110] width 229 height 34
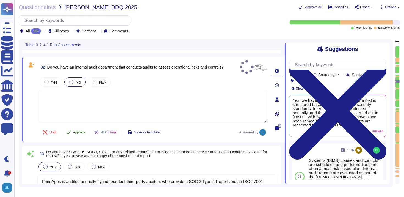
click at [81, 131] on span "Approve" at bounding box center [79, 132] width 12 height 3
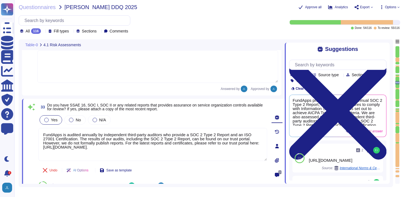
type textarea "FundApps will endeavour to notify clients of any potential incidents impacting …"
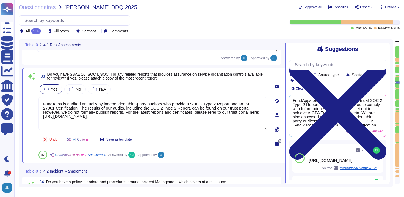
scroll to position [2125, 0]
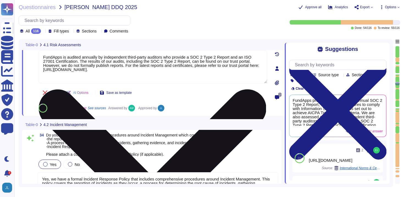
type textarea "Yes, FundApps has a Business Continuity Plan and a Disaster Recovery Plan that …"
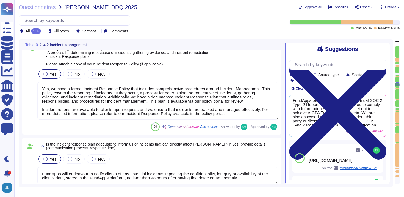
type textarea "Yes, the plan is documented. Additional Information: - FundApps's Business Cont…"
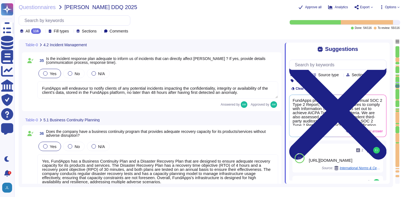
type textarea "The business continuity and disaster recovery plans at [GEOGRAPHIC_DATA] includ…"
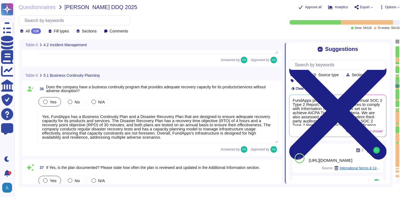
scroll to position [1, 0]
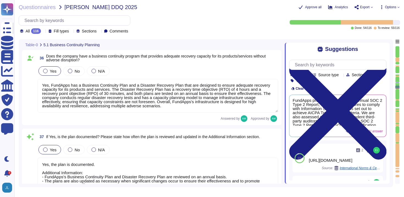
type textarea "Yes, a business continuity exercise has been performed in the last 12 months. T…"
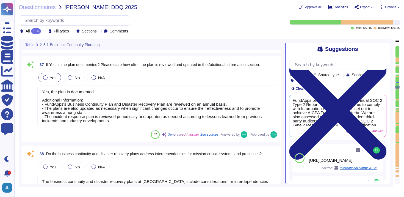
type textarea "Yes, as described in the Business Continuity Policy ([URL][DOMAIN_NAME])."
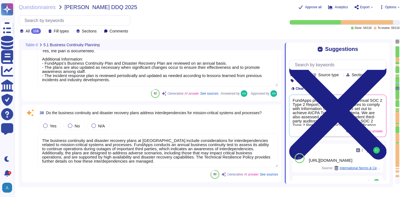
scroll to position [2520, 0]
type textarea "Yes, RTO (Recovery Time Objective) and RPO (Recovery Point Objective) metrics a…"
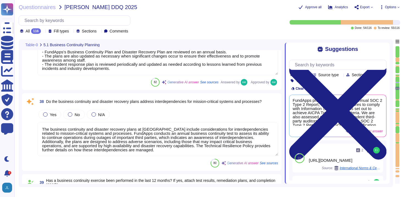
click at [144, 140] on textarea "The business continuity and disaster recovery plans at [GEOGRAPHIC_DATA] includ…" at bounding box center [157, 139] width 241 height 34
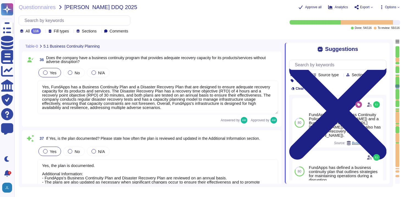
type textarea "Yes, we have a formal Incident Response Policy that includes comprehensive proc…"
type textarea "FundApps will endeavour to notify clients of any potential incidents impacting …"
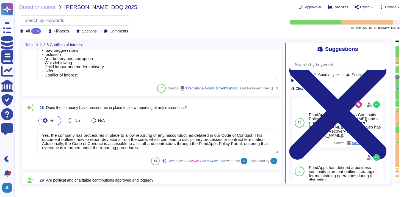
type textarea "FundApps has a defined Code of Conduct, which is signed off by the CEO. This Co…"
type textarea "Yes, the company has procedures in place to allow reporting of any misconduct, …"
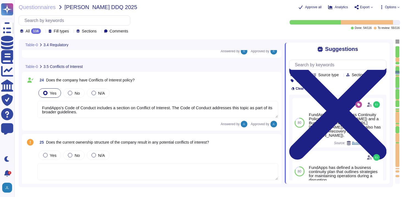
type textarea "FundApps's legal team regularly reviews all applicable laws to ensure complianc…"
type textarea "FundApps's Code of Conduct includes a section on Conflict of Interest. The Code…"
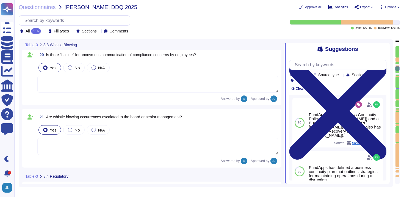
type textarea "Yes, FundApps has a whistleblowing policy, which is detailed in the Code of Con…"
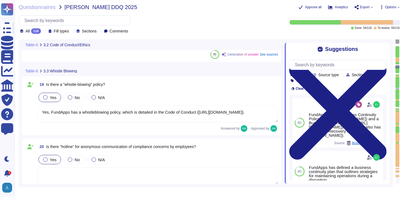
type textarea "All new employees receive security training, and existing employees undergo ann…"
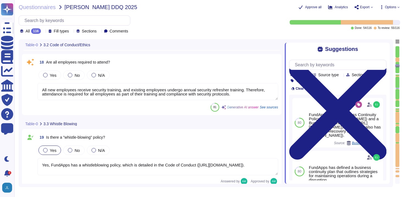
type textarea "Yes, FundApps has a defined Code of Conduct, which is signed off annually by th…"
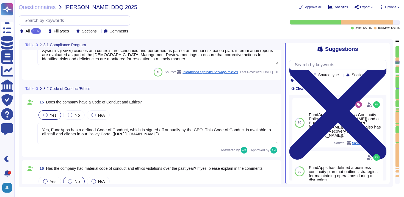
type textarea "FundApps utilizes subservice organizations to perform certain functions, includ…"
type textarea "FundApps's policies and procedures are reviewed annually, and the documentation…"
type textarea "System’s (ISMS) clauses and controls are scheduled and performed as part of an …"
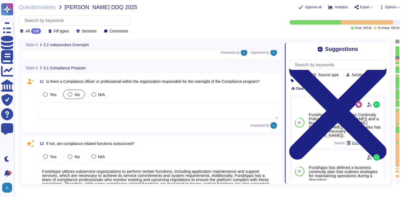
type textarea "FundApps mandates a third-party financial auditor to review its financial state…"
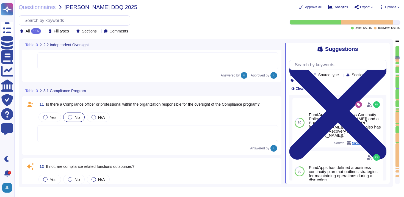
type textarea "FundApps' financial statements are publicly available on Companies House"
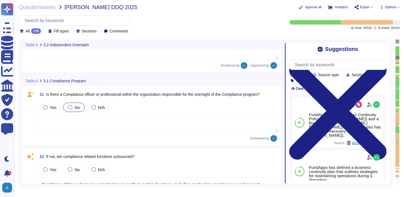
type textarea "System’s (ISMS) clauses and controls are scheduled and performed as part of an …"
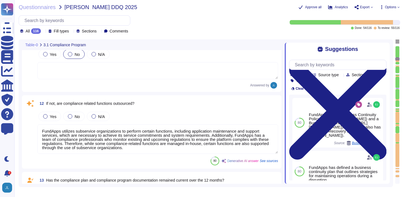
scroll to position [1, 0]
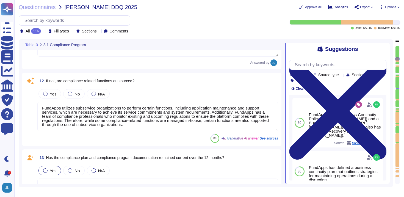
type textarea "Yes, FundApps has a defined Code of Conduct, which is signed off annually by th…"
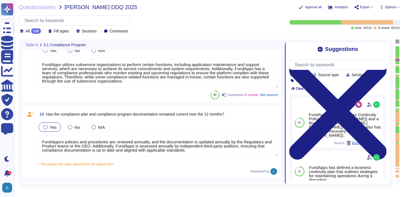
scroll to position [731, 0]
click at [131, 149] on textarea "FundApps's policies and procedures are reviewed annually, and the documentation…" at bounding box center [157, 145] width 241 height 21
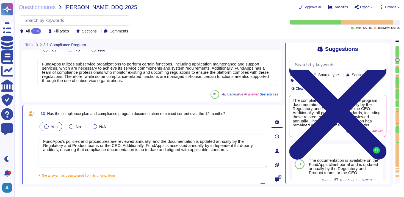
drag, startPoint x: 240, startPoint y: 149, endPoint x: 19, endPoint y: 130, distance: 222.3
click at [19, 130] on div "Table-0 3.1 Compliance Program 11 Is there a Compliance officer or professional…" at bounding box center [206, 113] width 375 height 148
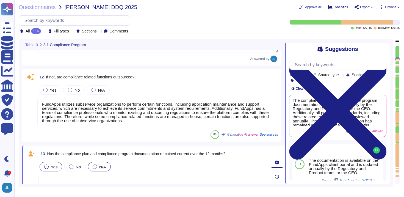
scroll to position [682, 0]
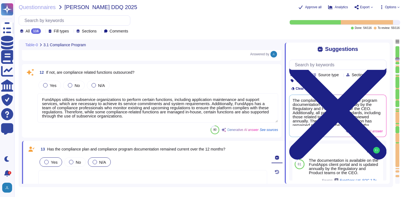
type textarea "Yes, FundApps has a defined Code of Conduct, which is signed off annually by th…"
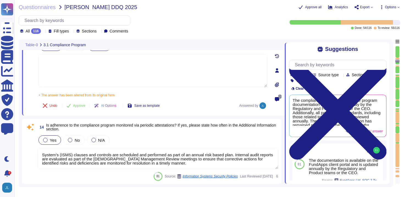
scroll to position [831, 0]
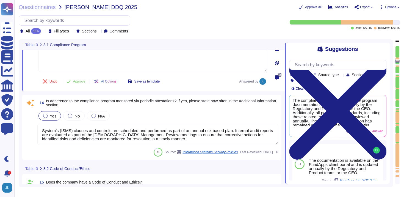
click at [174, 143] on div "14 Is adherence to the compliance program monitored via periodic attestations? …" at bounding box center [151, 127] width 253 height 59
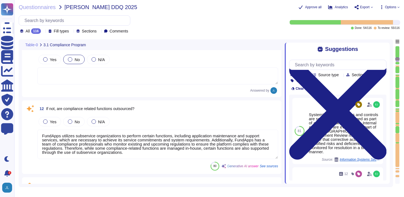
scroll to position [659, 0]
click at [162, 149] on textarea "FundApps utilizes subservice organizations to perform certain functions, includ…" at bounding box center [157, 144] width 241 height 29
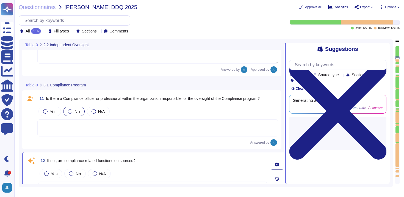
scroll to position [611, 0]
type textarea "FundApps' financial statements are publicly available on Companies House"
type textarea "FundApps mandates a third-party financial auditor to review its financial state…"
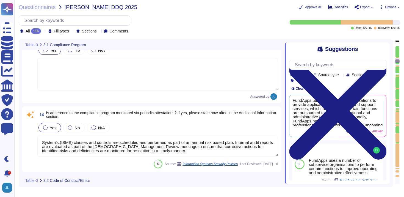
type textarea "Yes, FundApps has a defined Code of Conduct, which is signed off annually by th…"
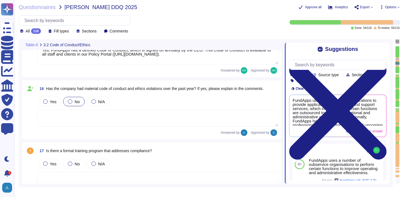
type textarea "All new employees receive security training, and existing employees undergo ann…"
type textarea "Yes, FundApps has a whistleblowing policy, which is detailed in the Code of Con…"
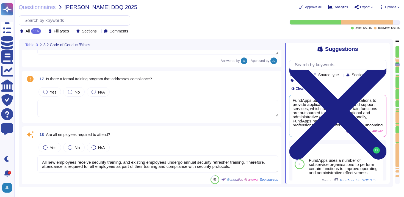
scroll to position [1046, 0]
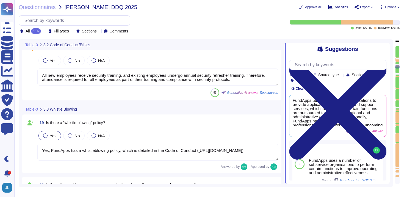
type textarea "FundApps's legal team regularly reviews all applicable laws to ensure complianc…"
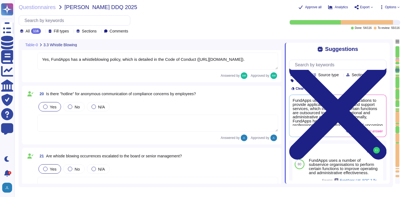
type textarea "FundApps's Code of Conduct includes a section on Conflict of Interest. The Code…"
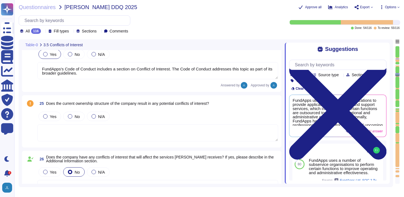
type textarea "FundApps has a defined Code of Conduct, which is signed off by the CEO. This Co…"
type textarea "Yes, the company has procedures in place to allow reporting of any misconduct, …"
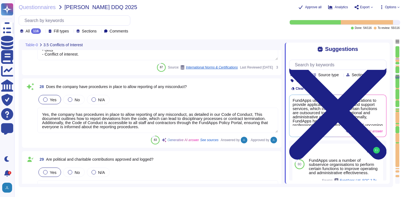
type textarea "Yes, there is a Risk Management function within the organisation. FundApps has …"
type textarea "FundApps conducts risk assessments periodically as required by company policy a…"
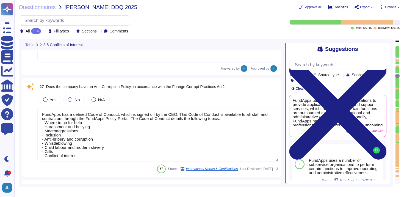
type textarea "FundApps's Code of Conduct includes a section on Conflict of Interest. The Code…"
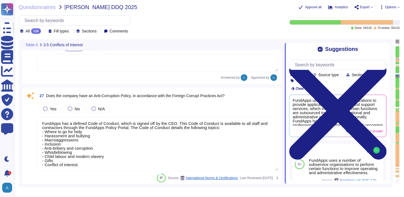
scroll to position [1, 0]
click at [145, 138] on textarea "FundApps has a defined Code of Conduct, which is signed off by the CEO. This Co…" at bounding box center [157, 144] width 241 height 54
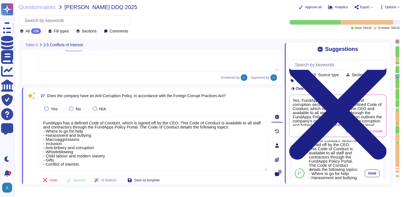
scroll to position [0, 0]
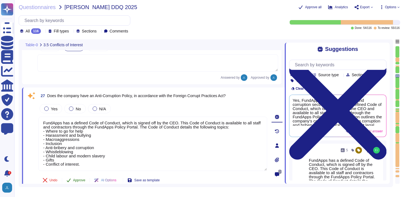
click at [80, 179] on span "Approve" at bounding box center [79, 180] width 12 height 3
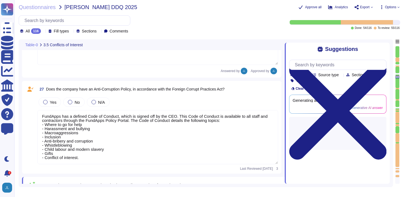
scroll to position [1765, 0]
type textarea "Yes, there is a Risk Management function within the organisation. FundApps has …"
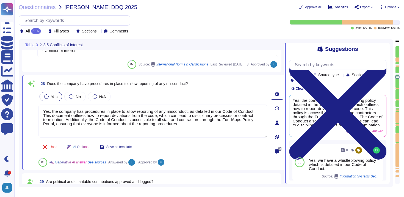
type textarea "FundApps conducts risk assessments periodically as required by company policy a…"
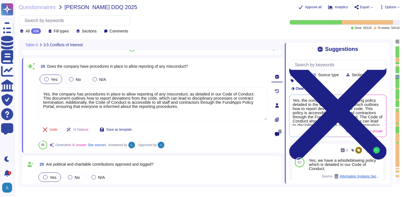
scroll to position [1784, 0]
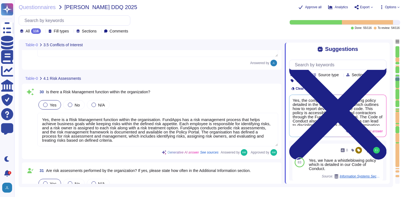
type textarea "FundApps is audited annually by independent third-party auditors who provide a …"
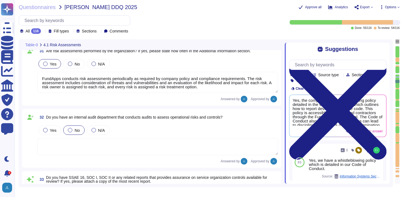
type textarea "Yes, we have a formal Incident Response Policy that includes comprehensive proc…"
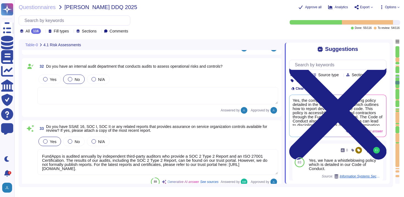
type textarea "FundApps will endeavour to notify clients of any potential incidents impacting …"
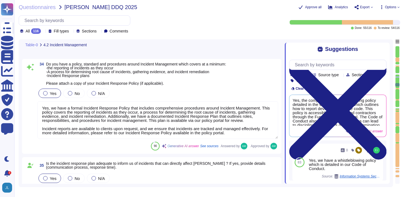
type textarea "Yes, FundApps has a Business Continuity Plan and a Disaster Recovery Plan that …"
type textarea "Yes, the plan is documented. Additional Information: - FundApps's Business Cont…"
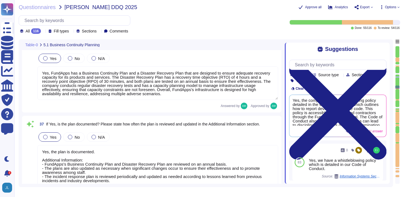
type textarea "The business continuity and disaster recovery plans at [GEOGRAPHIC_DATA] includ…"
type textarea "Yes, a business continuity exercise has been performed in the last 12 months. T…"
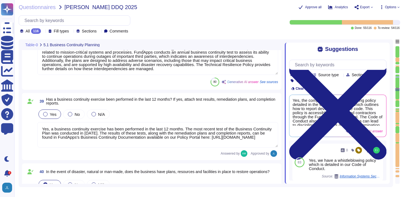
type textarea "Yes, as described in the Business Continuity Policy ([URL][DOMAIN_NAME])."
type textarea "Yes, RTO (Recovery Time Objective) and RPO (Recovery Point Objective) metrics a…"
type textarea "FundApps backups production data to local storage at the following frequency: F…"
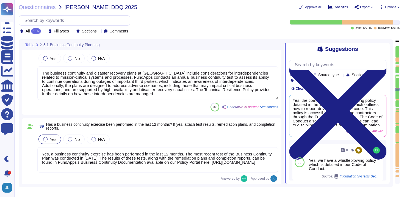
type textarea "Yes, FundApps has a Business Continuity Plan and a Disaster Recovery Plan that …"
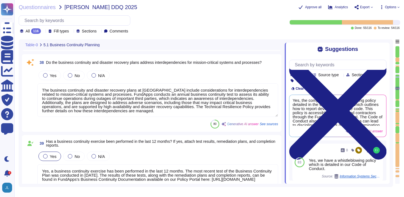
scroll to position [2553, 0]
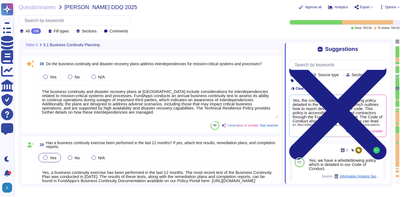
click at [157, 108] on textarea "The business continuity and disaster recovery plans at [GEOGRAPHIC_DATA] includ…" at bounding box center [157, 102] width 241 height 34
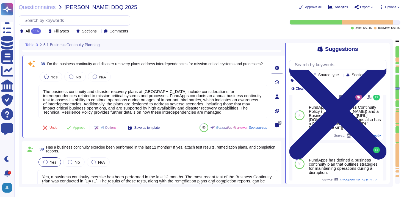
scroll to position [1, 0]
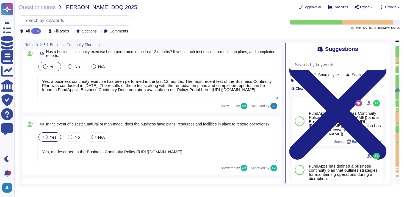
type textarea "FundApps backups production data to local storage at the following frequency: F…"
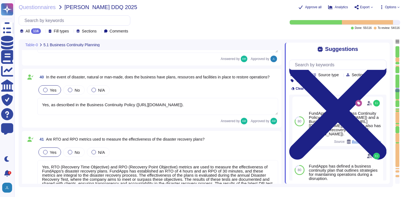
type textarea "- Continuous backups of production data to a hot standby instance in the same r…"
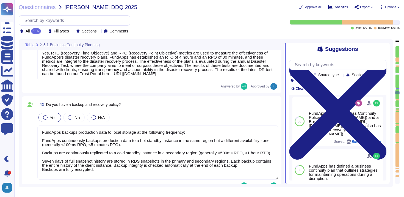
scroll to position [0, 0]
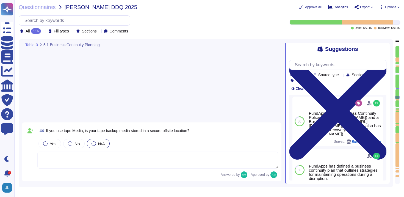
type textarea "FundApps conducts an annual Disaster Recovery Test, which includes testing the …"
type textarea "Yes, appropriate training procedures and documentation have been established at…"
type textarea "The overall operational accountability for information security is held by Fund…"
type textarea "The Information Security Lead, [PERSON_NAME], is responsible for overall operat…"
type textarea "Yes, FundApps has a formally documented set of Information Security Policies an…"
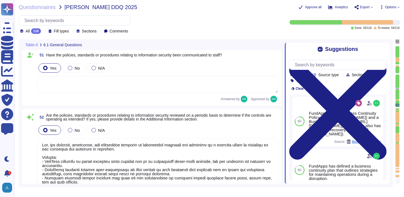
type textarea "Yes, the policies, standards, and procedures relating to information security a…"
type textarea "FundApps’ security exceptions are logged in the Security Exceptions Log and the…"
type textarea "The overall operational accountability for information security is held by Fund…"
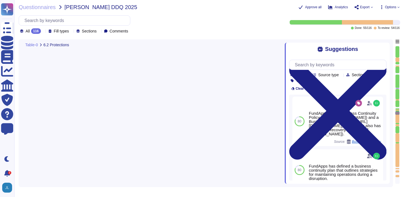
type textarea "All security incidents and events are centralised in FundApps' SIEM, and any al…"
type textarea "FundApps uses several layers of security controls to detect and remediate vulne…"
type textarea "Yes, FundApps has implemented automated infrastructure security monitoring and …"
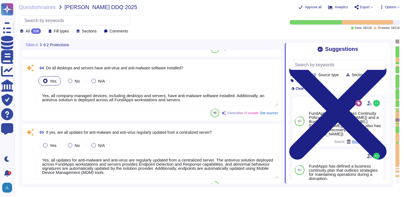
type textarea "Yes, all company-managed devices, including desktops and servers, have anti-mal…"
type textarea "Yes, all updates for anti-malware and anti-virus are regularly updated from a c…"
type textarea "Ingress traffic is filtered by high availability web proxies deployed to Linux …"
type textarea "Employees do have local administrative rights to their devices. However, any de…"
type textarea "The company does not allow employees to use removable media to store or process…"
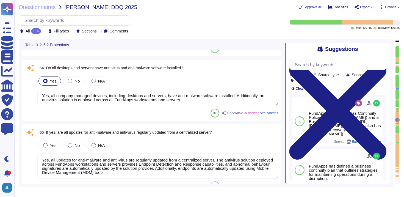
type textarea "Yes, although FundApps' authentication to our IT systems is mostly phishing-res…"
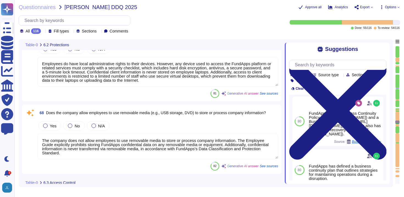
type textarea "Yes, our IT infrastructure can be accessed remotely, but access is strictly con…"
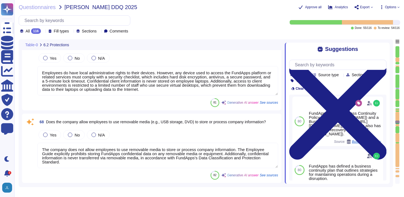
scroll to position [4634, 0]
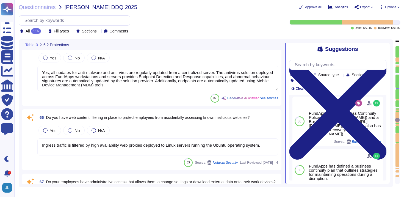
type textarea "Yes, we have Transport Layer Security (TLS) in place for all interactions betwe…"
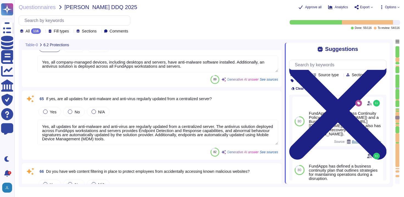
type textarea "FundApps uses several layers of security controls to detect and remediate vulne…"
type textarea "Yes, FundApps has implemented automated infrastructure security monitoring and …"
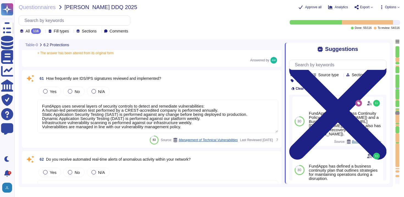
type textarea "All security incidents and events are centralised in FundApps' SIEM, and any al…"
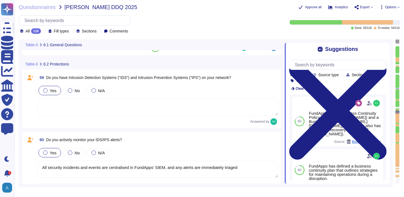
type textarea "Yes, FundApps has dedicated cybersecurity insurance that covers various aspects…"
type textarea "Yes, independent assessments of our IT systems, policies, and procedures have b…"
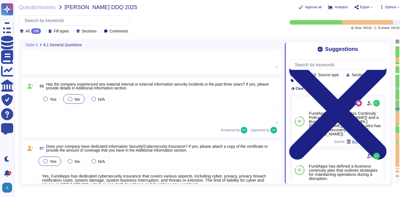
type textarea "FundApps’ security exceptions are logged in the Security Exceptions Log and the…"
type textarea "The overall operational accountability for information security is held by Fund…"
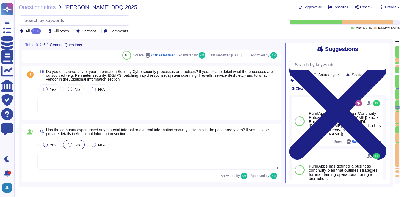
type textarea "Yes, the policies, standards, and procedures relating to information security a…"
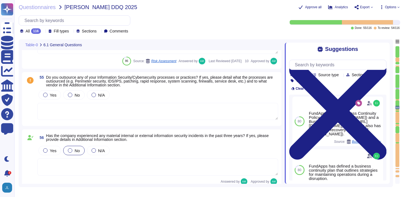
scroll to position [3774, 0]
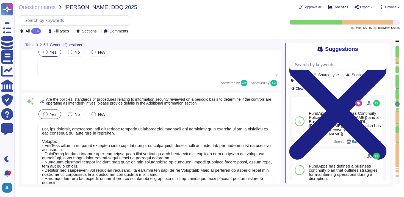
type textarea "The Information Security Lead, [PERSON_NAME], is responsible for overall operat…"
type textarea "Yes, FundApps has a formally documented set of Information Security Policies an…"
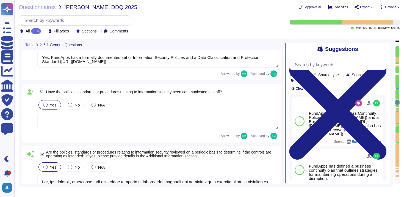
type textarea "The overall operational accountability for information security is held by Fund…"
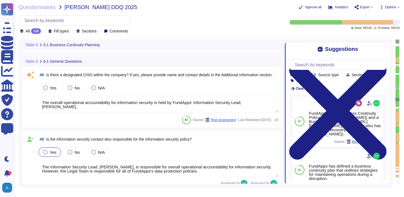
type textarea "Yes, appropriate training procedures and documentation have been established at…"
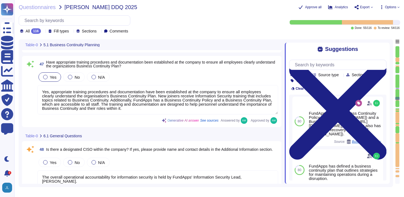
type textarea "FundApps conducts an annual Disaster Recovery Test, which includes testing the …"
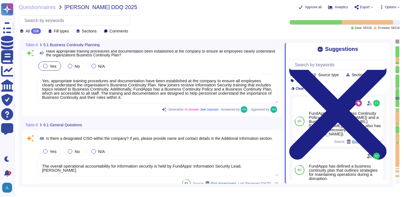
scroll to position [3225, 0]
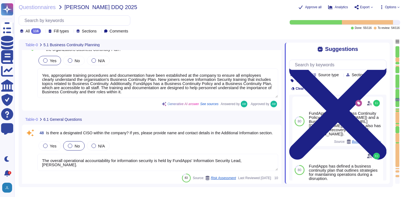
click at [77, 147] on span "No" at bounding box center [77, 146] width 5 height 5
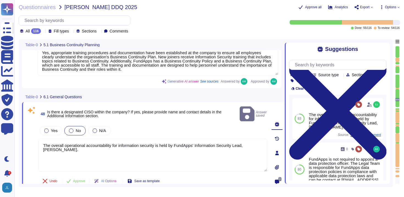
scroll to position [3250, 0]
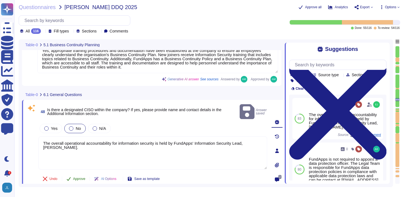
click at [81, 177] on span "Approve" at bounding box center [79, 178] width 12 height 3
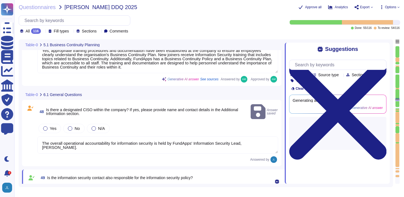
scroll to position [3336, 0]
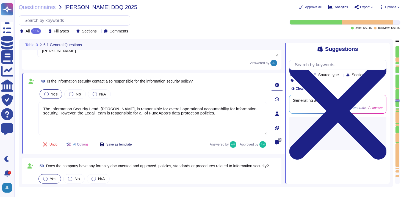
type textarea "Yes, the policies, standards, and procedures relating to information security a…"
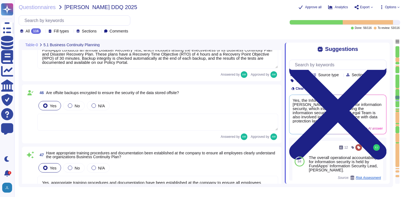
type textarea "- Continuous backups of production data to a hot standby instance in the same r…"
type textarea "FundApps conducts an annual Disaster Recovery Test, which includes testing the …"
type textarea "Yes, appropriate training procedures and documentation have been established at…"
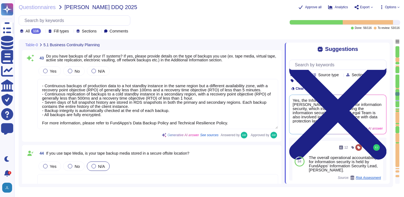
type textarea "Yes, RTO (Recovery Time Objective) and RPO (Recovery Point Objective) metrics a…"
type textarea "FundApps backups production data to local storage at the following frequency: F…"
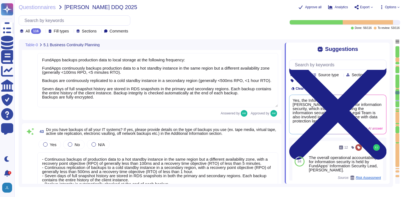
type textarea "Yes, as described in the Business Continuity Policy ([URL][DOMAIN_NAME])."
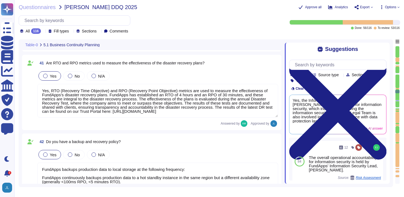
type textarea "Yes, a business continuity exercise has been performed in the last 12 months. T…"
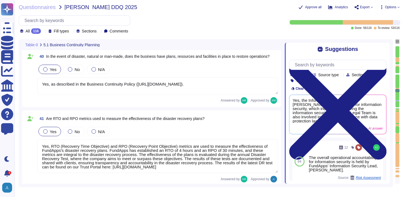
type textarea "The business continuity and disaster recovery plans at [GEOGRAPHIC_DATA] includ…"
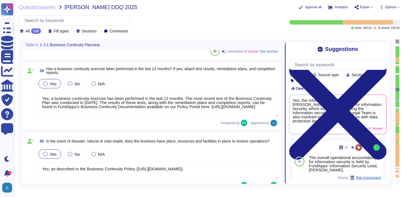
type textarea "Yes, the plan is documented. Additional Information: - FundApps's Business Cont…"
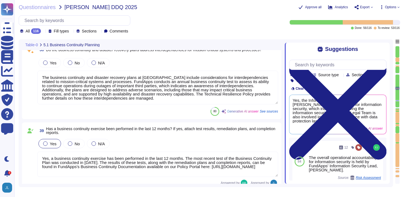
type textarea "Yes, FundApps has a Business Continuity Plan and a Disaster Recovery Plan that …"
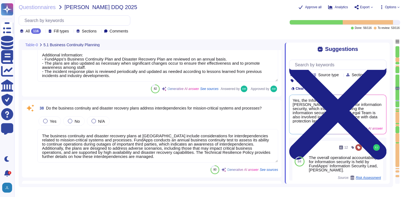
scroll to position [2508, 0]
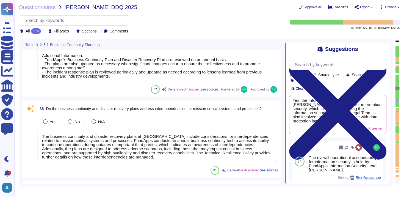
click at [127, 137] on textarea "The business continuity and disaster recovery plans at [GEOGRAPHIC_DATA] includ…" at bounding box center [157, 147] width 241 height 34
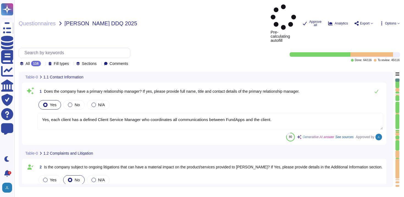
type textarea "Yes, each client has a defined Client Service Manager who coordinates all commu…"
type textarea "No"
type textarea "Yes, the company has a Board of Directors. The board includes directors that ar…"
